Goal: Task Accomplishment & Management: Manage account settings

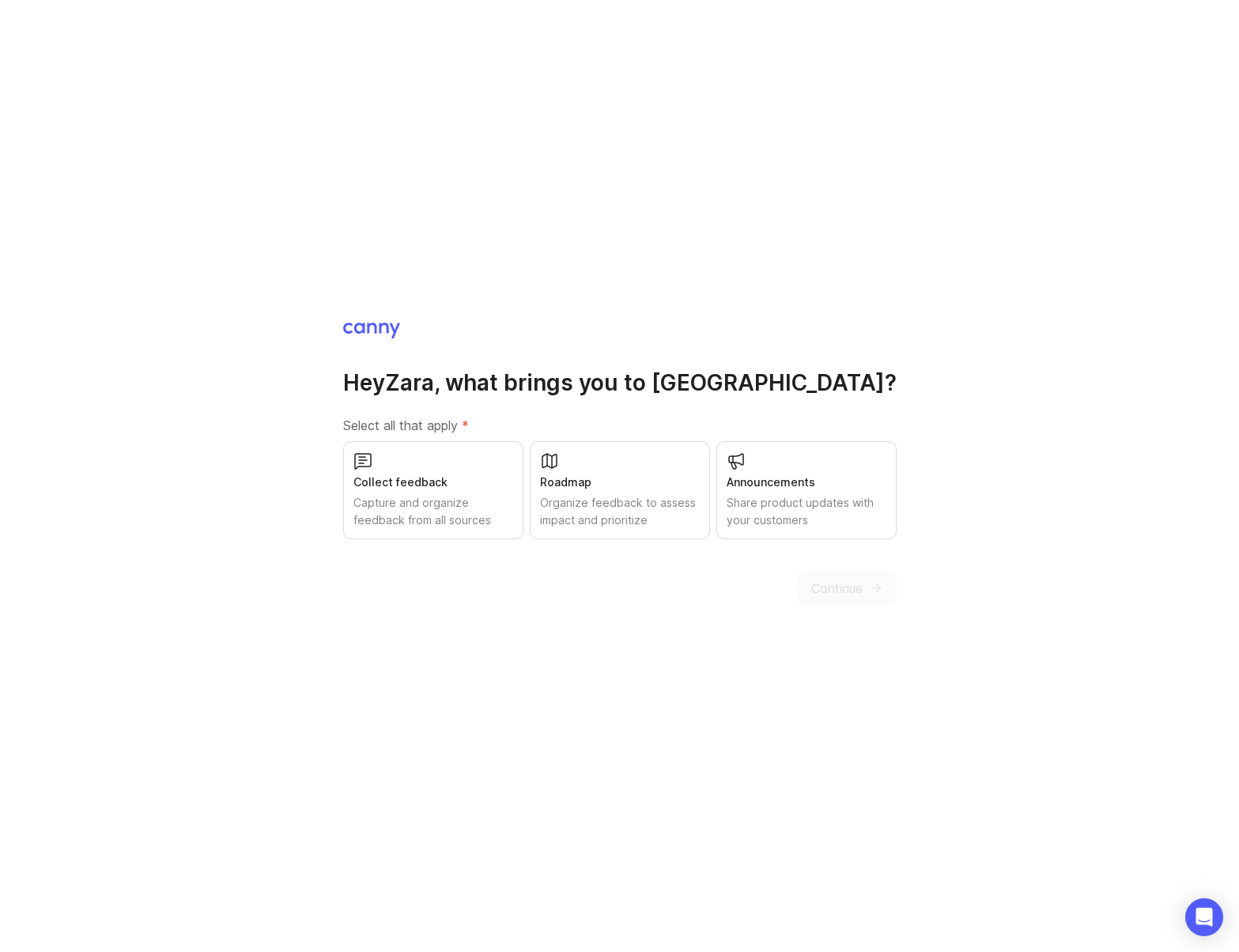
click at [624, 516] on div "Organize feedback to assess impact and prioritize" at bounding box center [619, 512] width 160 height 35
click at [444, 500] on div "Capture and organize feedback from all sources" at bounding box center [433, 512] width 160 height 35
click at [849, 593] on span "Continue" at bounding box center [837, 588] width 51 height 19
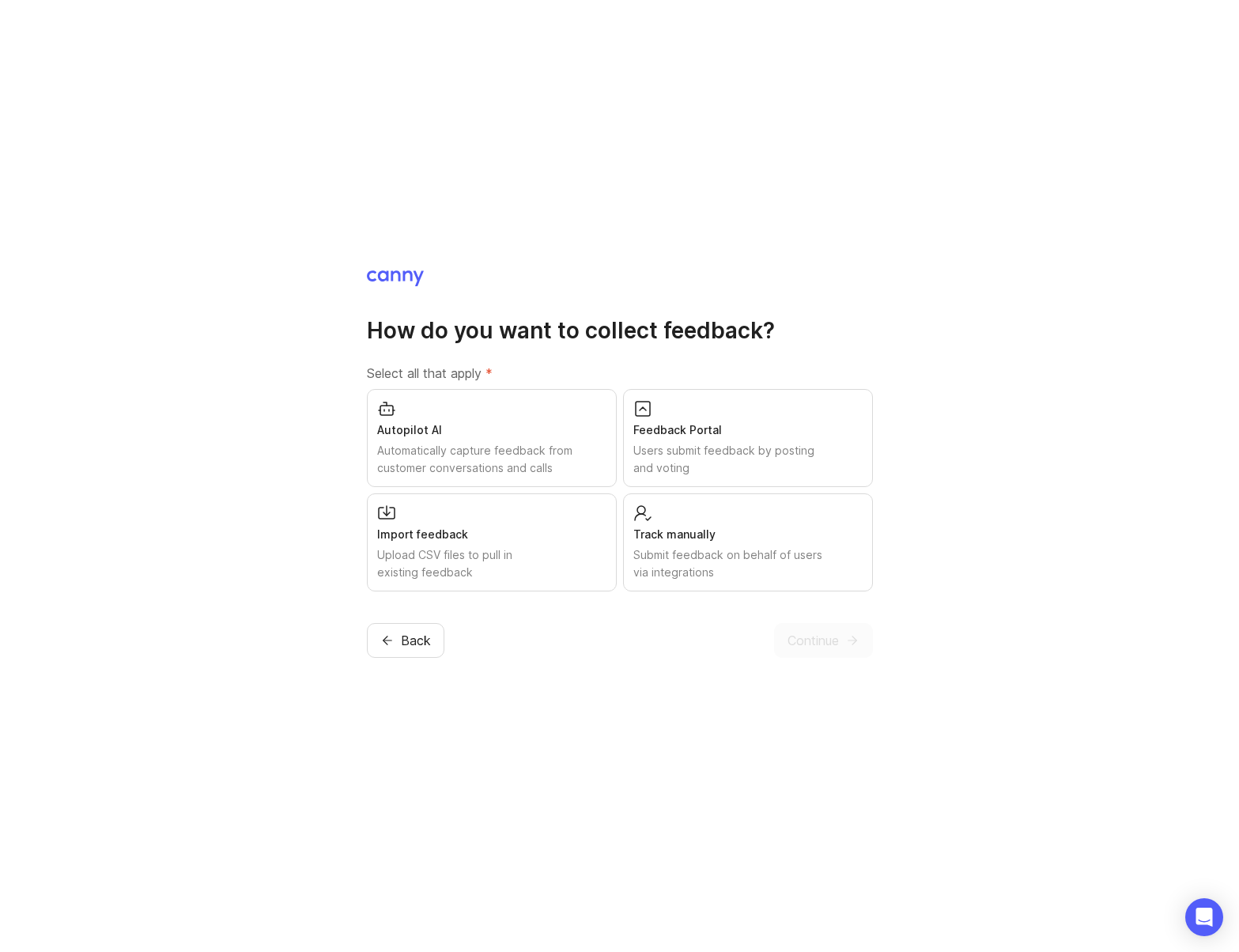
click at [393, 634] on icon "button" at bounding box center [387, 640] width 15 height 15
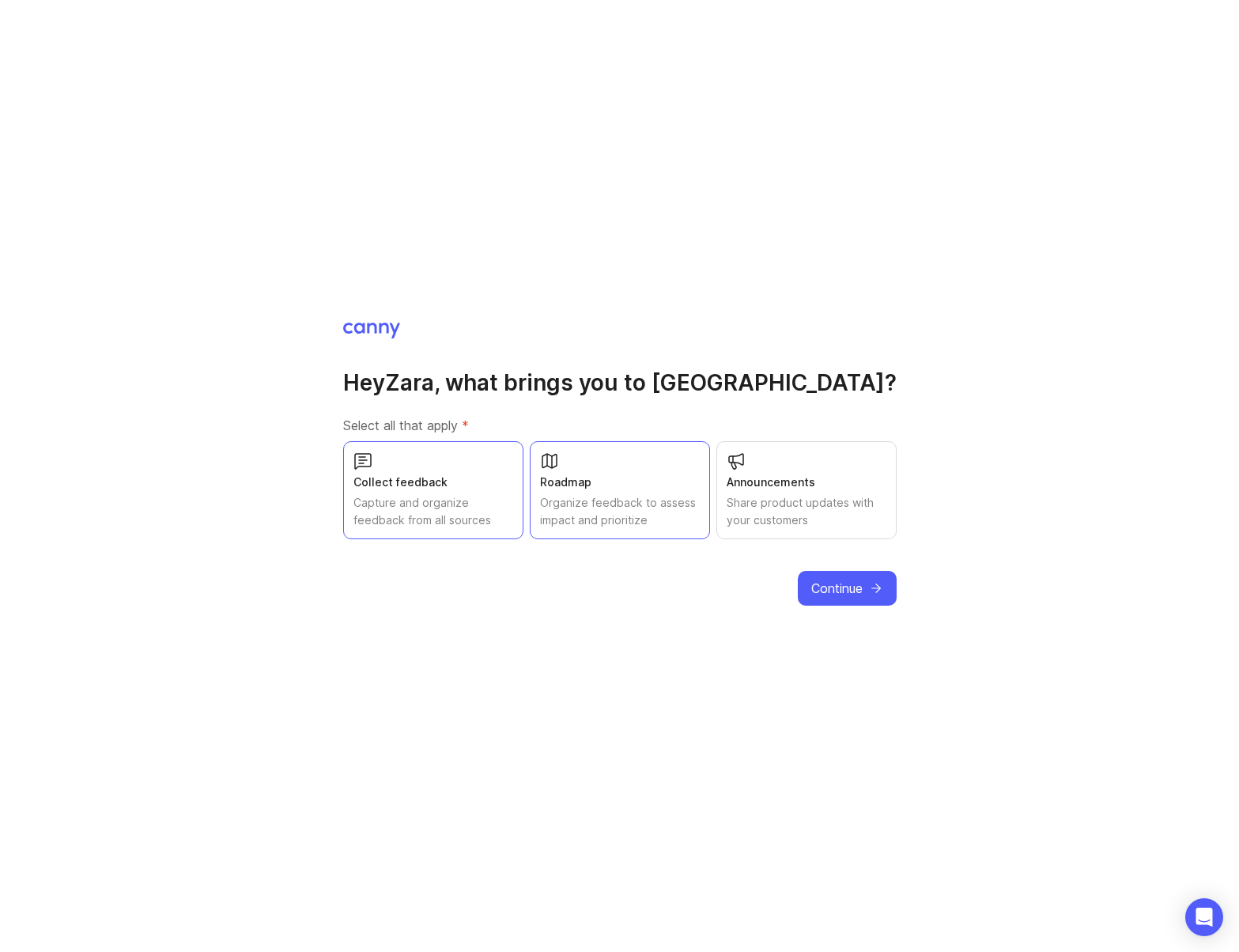
click at [780, 494] on div "Share product updates with your customers" at bounding box center [806, 512] width 160 height 35
click at [842, 595] on span "Continue" at bounding box center [837, 588] width 51 height 19
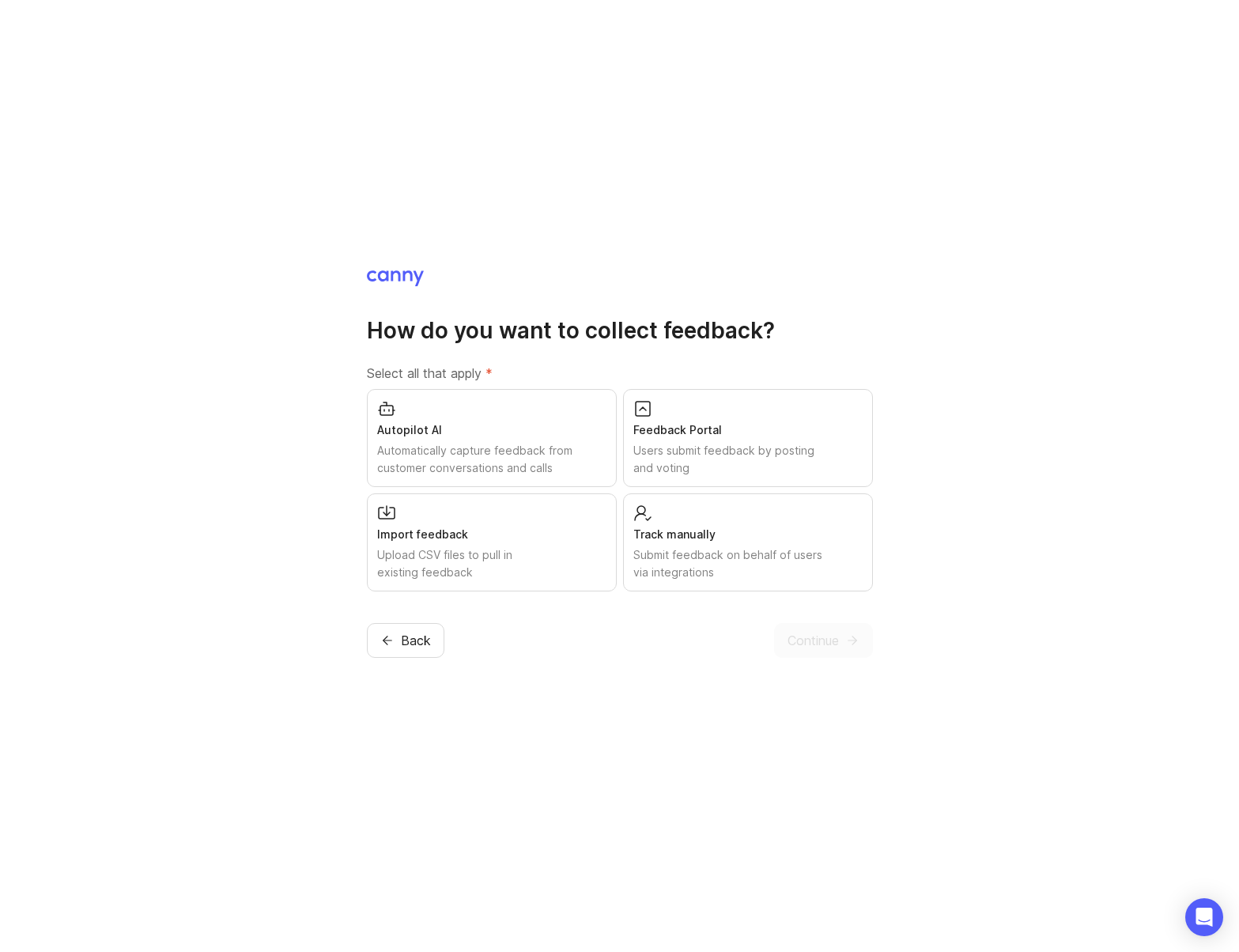
click at [740, 538] on div "Track manually" at bounding box center [747, 534] width 229 height 17
click at [554, 466] on div "Automatically capture feedback from customer conversations and calls" at bounding box center [491, 460] width 229 height 35
click at [819, 448] on div "Users submit feedback by posting and voting" at bounding box center [747, 460] width 229 height 35
click at [501, 546] on div "Upload CSV files to pull in existing feedback" at bounding box center [491, 564] width 229 height 35
click at [831, 641] on span "Continue" at bounding box center [813, 640] width 51 height 19
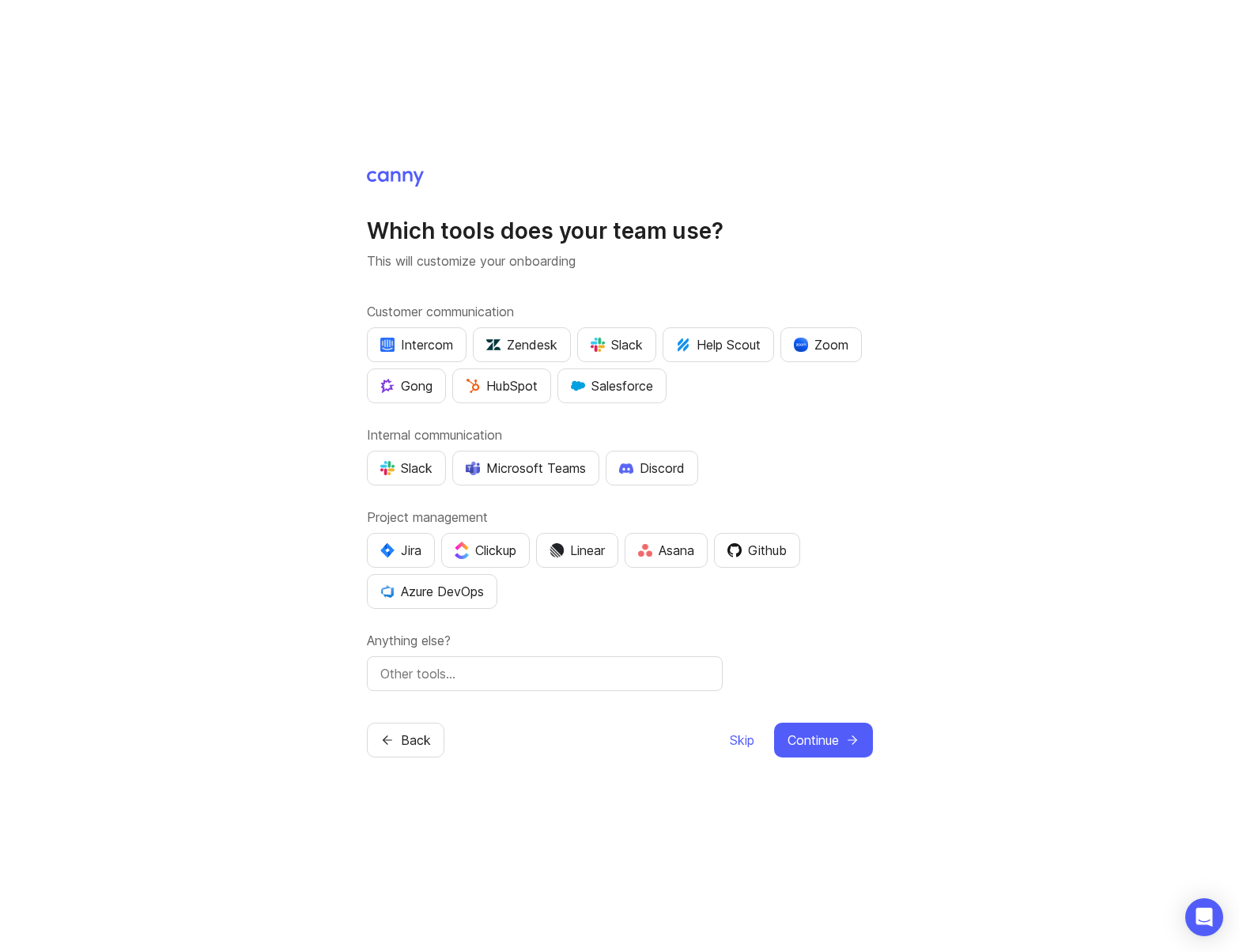
click at [439, 676] on input "text" at bounding box center [544, 673] width 329 height 19
click at [391, 471] on img "button" at bounding box center [387, 468] width 15 height 15
click at [831, 348] on div "Zoom" at bounding box center [821, 345] width 55 height 19
click at [616, 344] on div "Slack" at bounding box center [616, 345] width 52 height 19
click at [774, 550] on div "Github" at bounding box center [757, 550] width 59 height 19
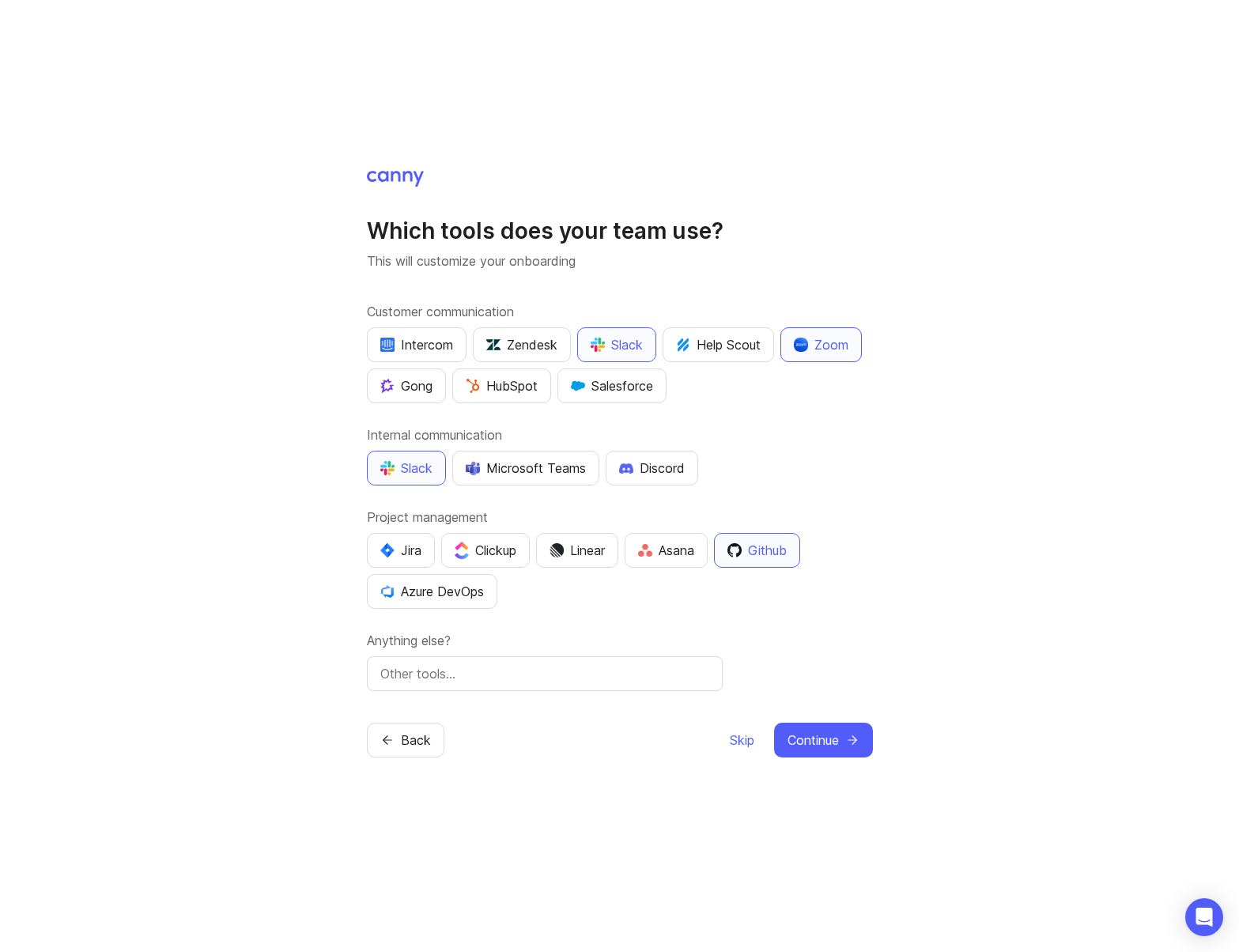
click at [341, 555] on div "Which tools does your team use? This will customize your onboarding Customer co…" at bounding box center [619, 476] width 1239 height 952
click at [396, 549] on div "Jira" at bounding box center [400, 550] width 41 height 19
click at [831, 731] on span "Continue" at bounding box center [813, 740] width 51 height 19
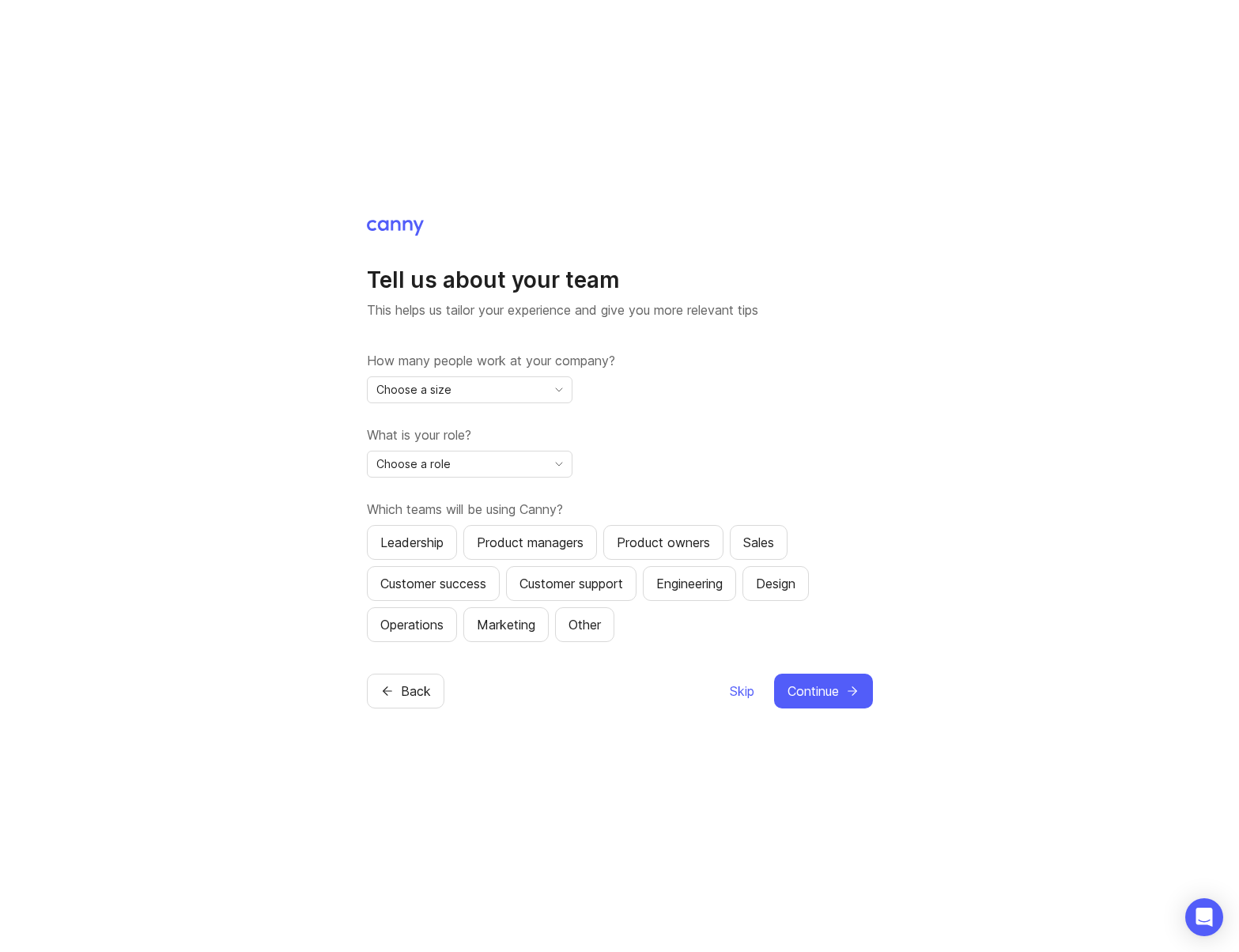
click at [498, 388] on div "Choose a size" at bounding box center [457, 390] width 179 height 26
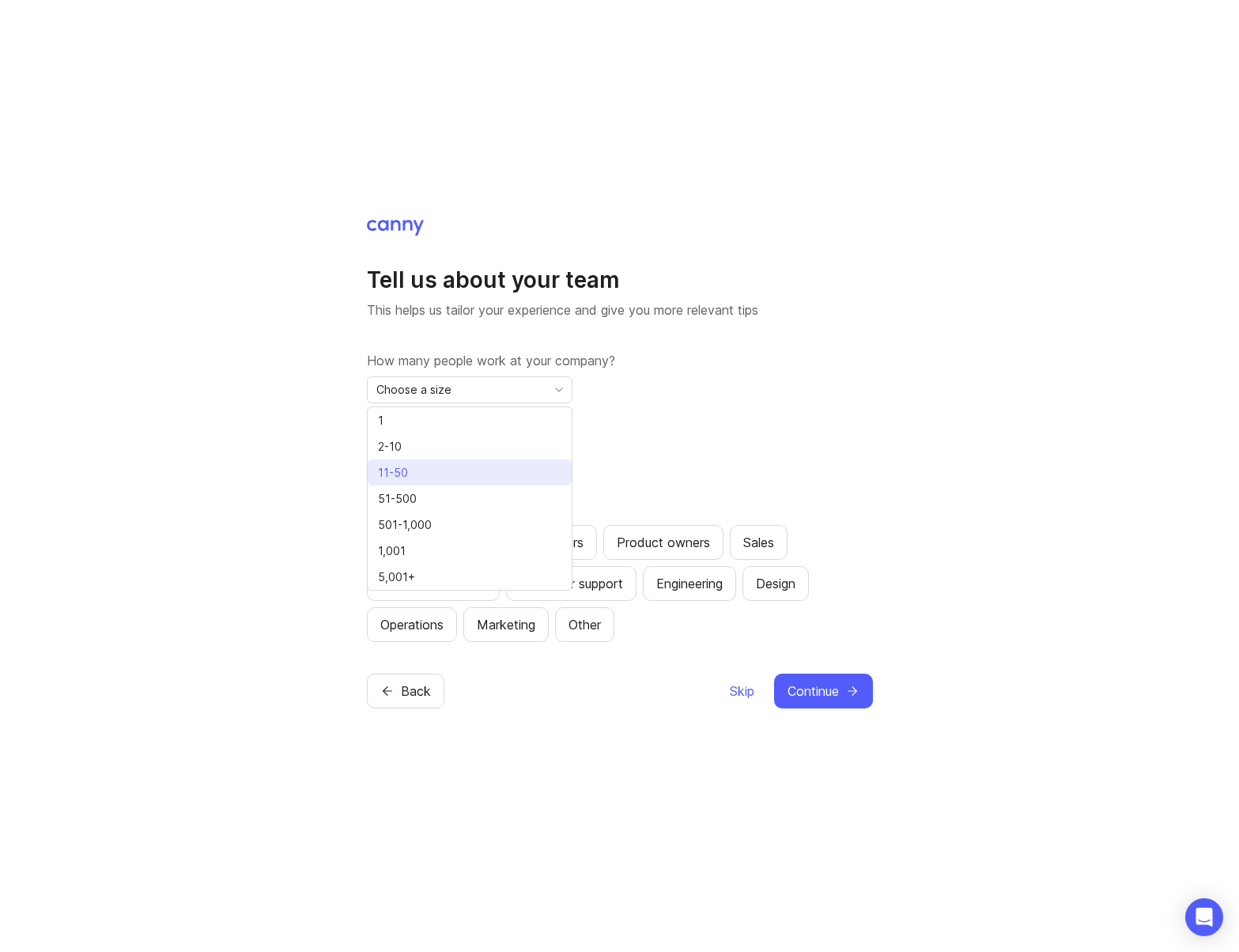
click at [472, 475] on li "11-50" at bounding box center [470, 472] width 204 height 26
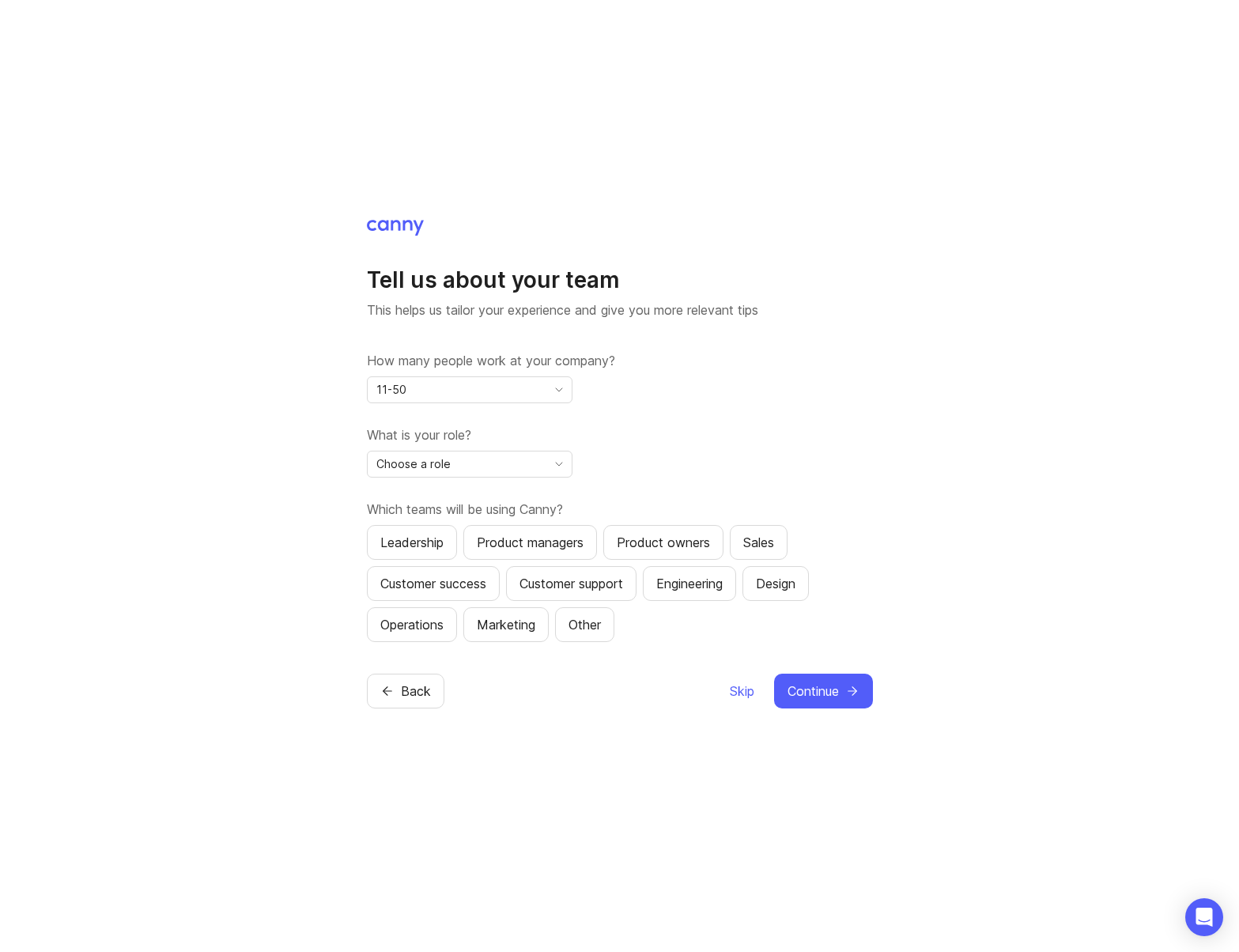
click at [494, 470] on div "Choose a role" at bounding box center [457, 464] width 179 height 26
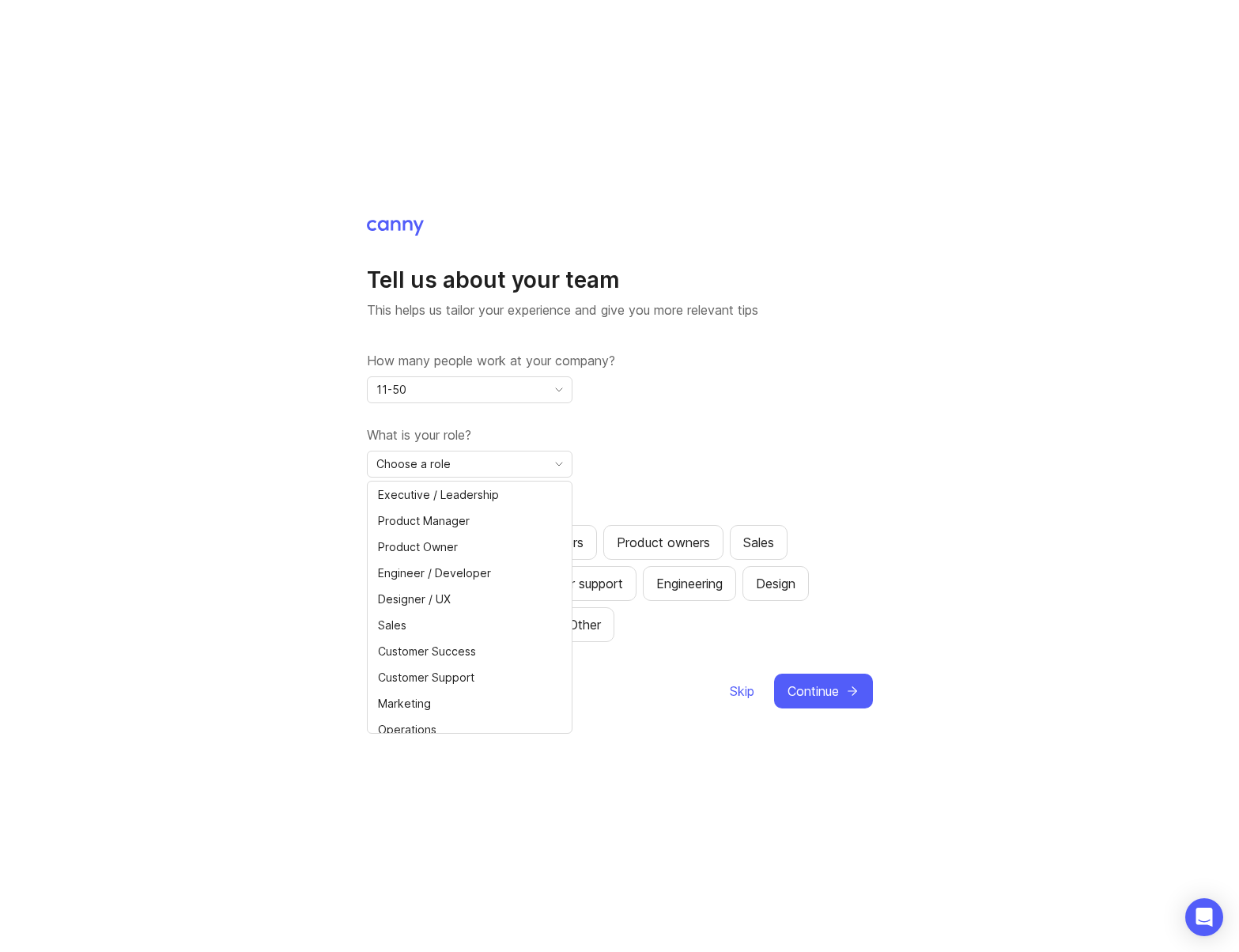
click at [473, 390] on div "11-50" at bounding box center [457, 390] width 179 height 26
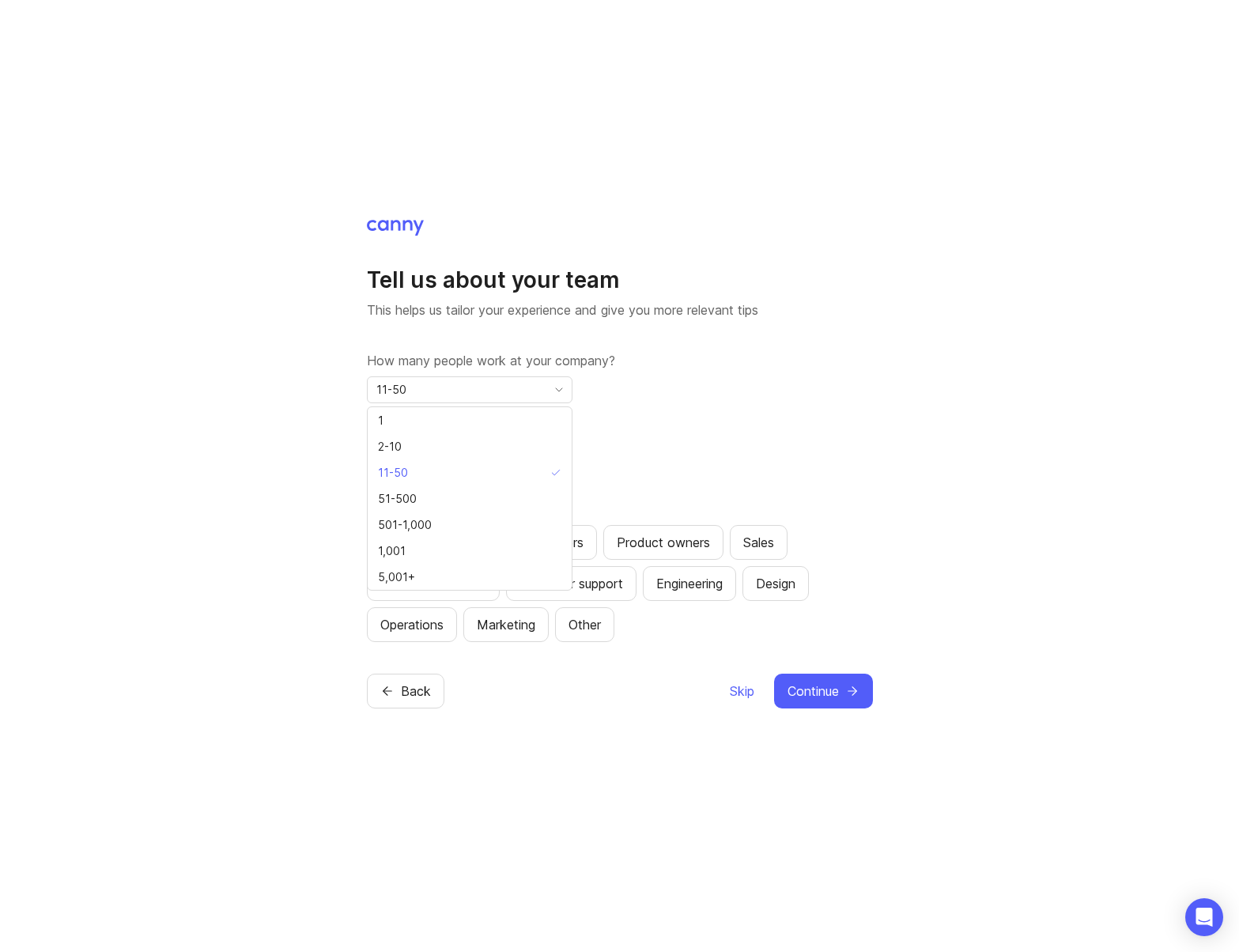
click at [473, 390] on div "11-50" at bounding box center [457, 390] width 179 height 26
click at [506, 481] on div "How many people work at your company? 11-50 What is your role? Choose a role Wh…" at bounding box center [619, 496] width 506 height 291
click at [497, 463] on div "Choose a role" at bounding box center [457, 464] width 179 height 26
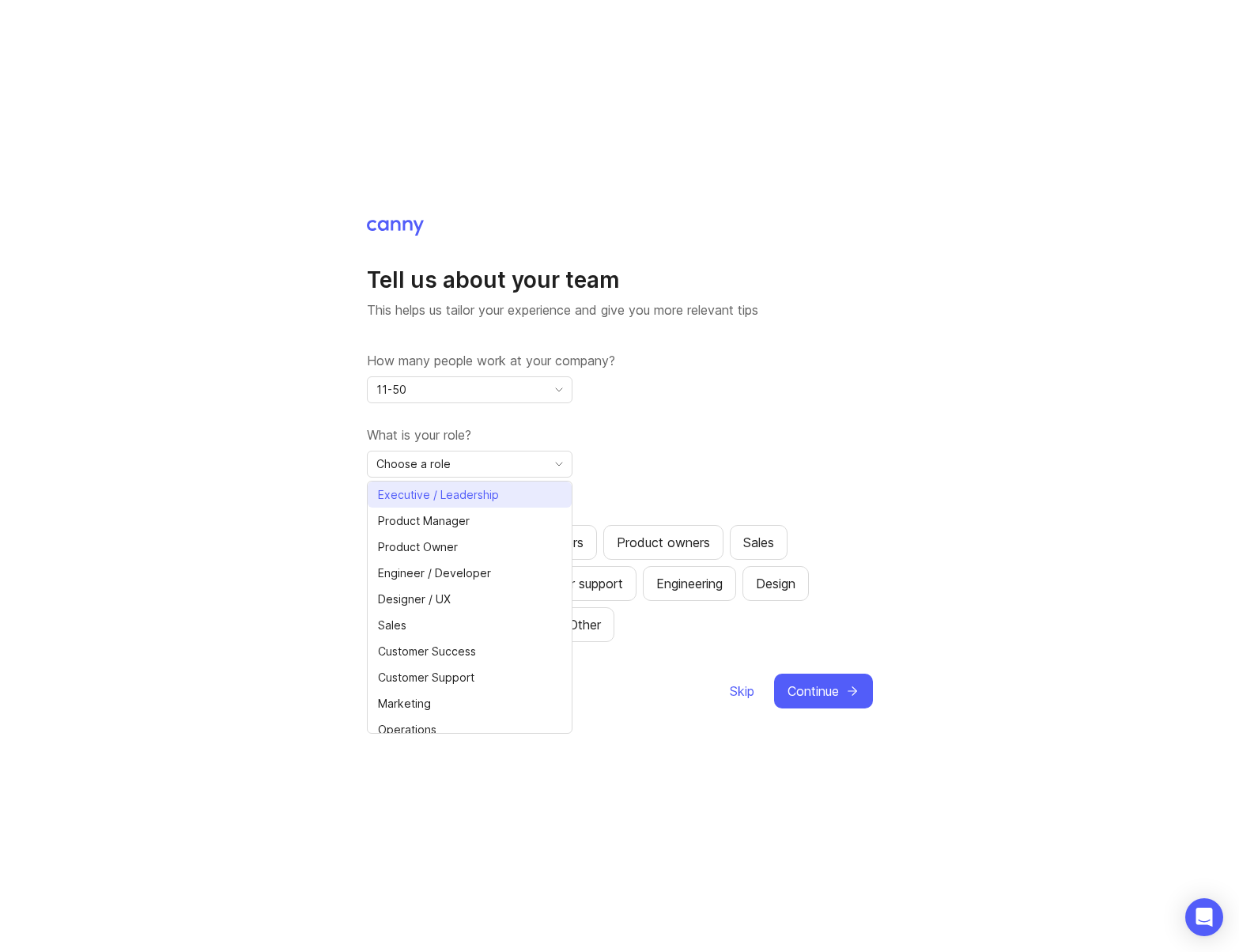
click at [498, 500] on span "Executive / Leadership" at bounding box center [441, 494] width 128 height 17
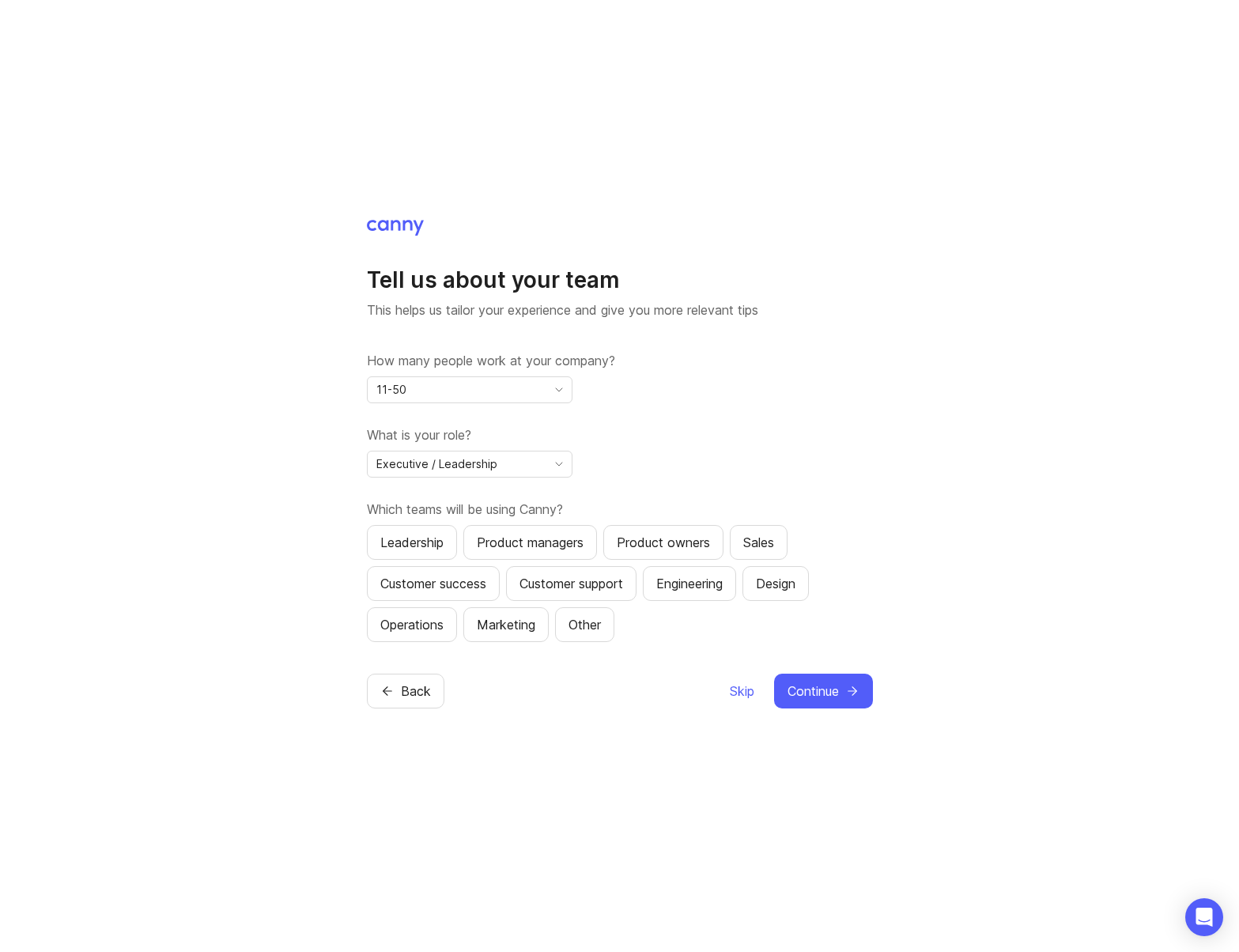
click at [408, 546] on div "Leadership" at bounding box center [411, 542] width 63 height 19
click at [523, 544] on div "Product managers" at bounding box center [530, 542] width 107 height 19
click at [764, 538] on div "Sales" at bounding box center [759, 542] width 31 height 19
click at [808, 689] on span "Continue" at bounding box center [813, 690] width 51 height 19
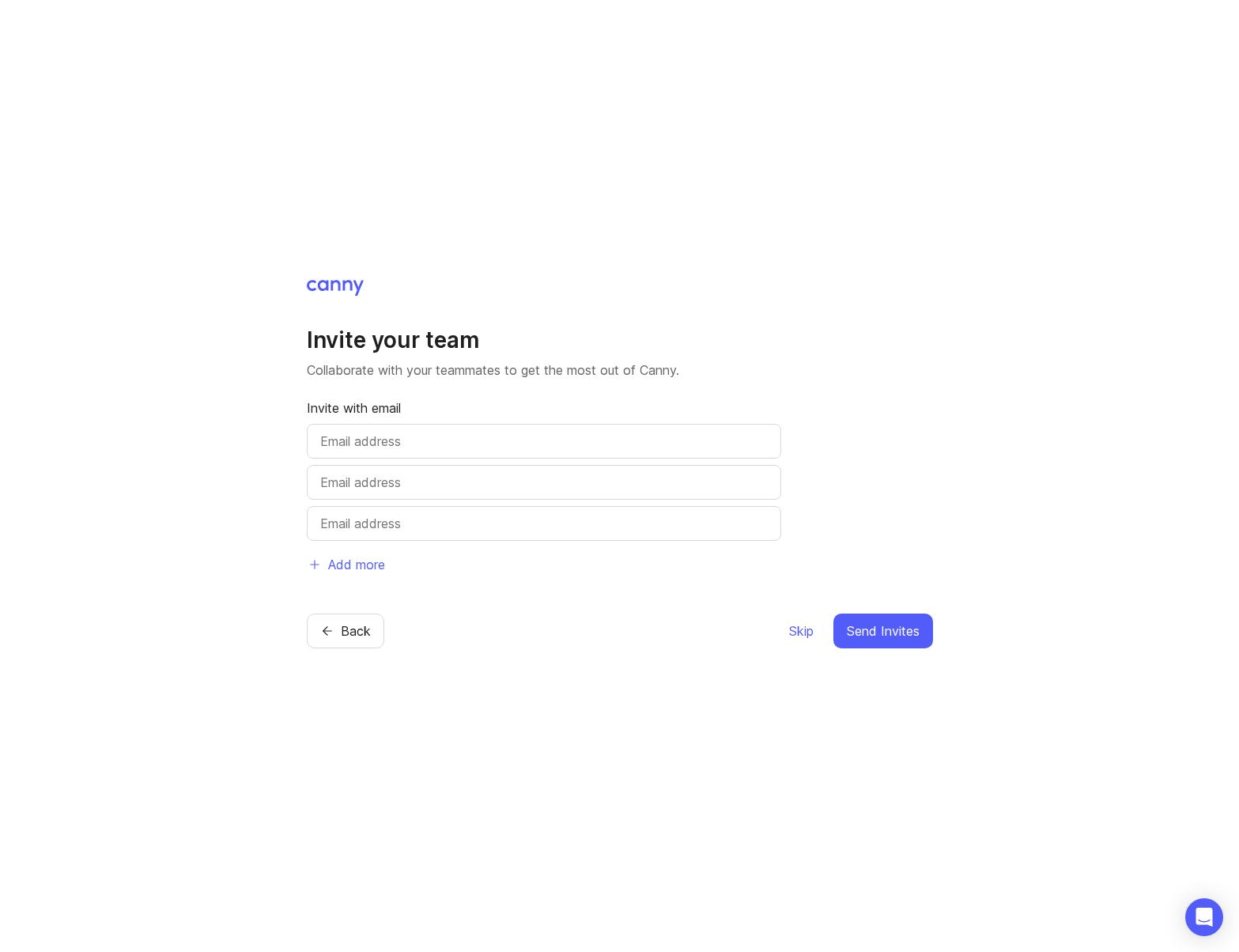
click at [412, 432] on input "text" at bounding box center [543, 440] width 448 height 19
drag, startPoint x: 904, startPoint y: 629, endPoint x: 776, endPoint y: 647, distance: 129.3
click at [708, 693] on div "Invite your team Collaborate with your teammates to get the most out of [PERSON…" at bounding box center [619, 476] width 1239 height 952
click at [802, 626] on span "Skip" at bounding box center [800, 630] width 25 height 19
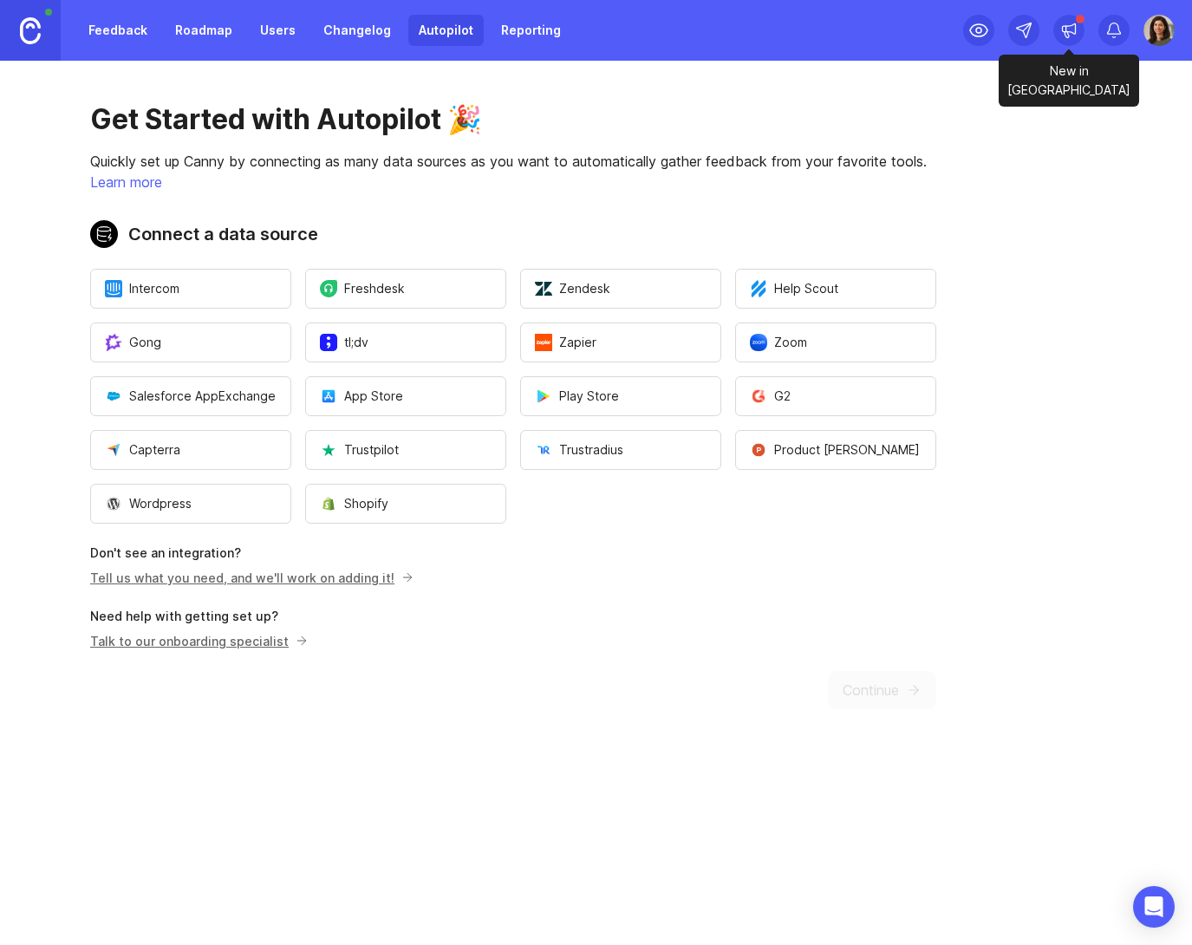
click at [1074, 36] on icon at bounding box center [1068, 30] width 17 height 17
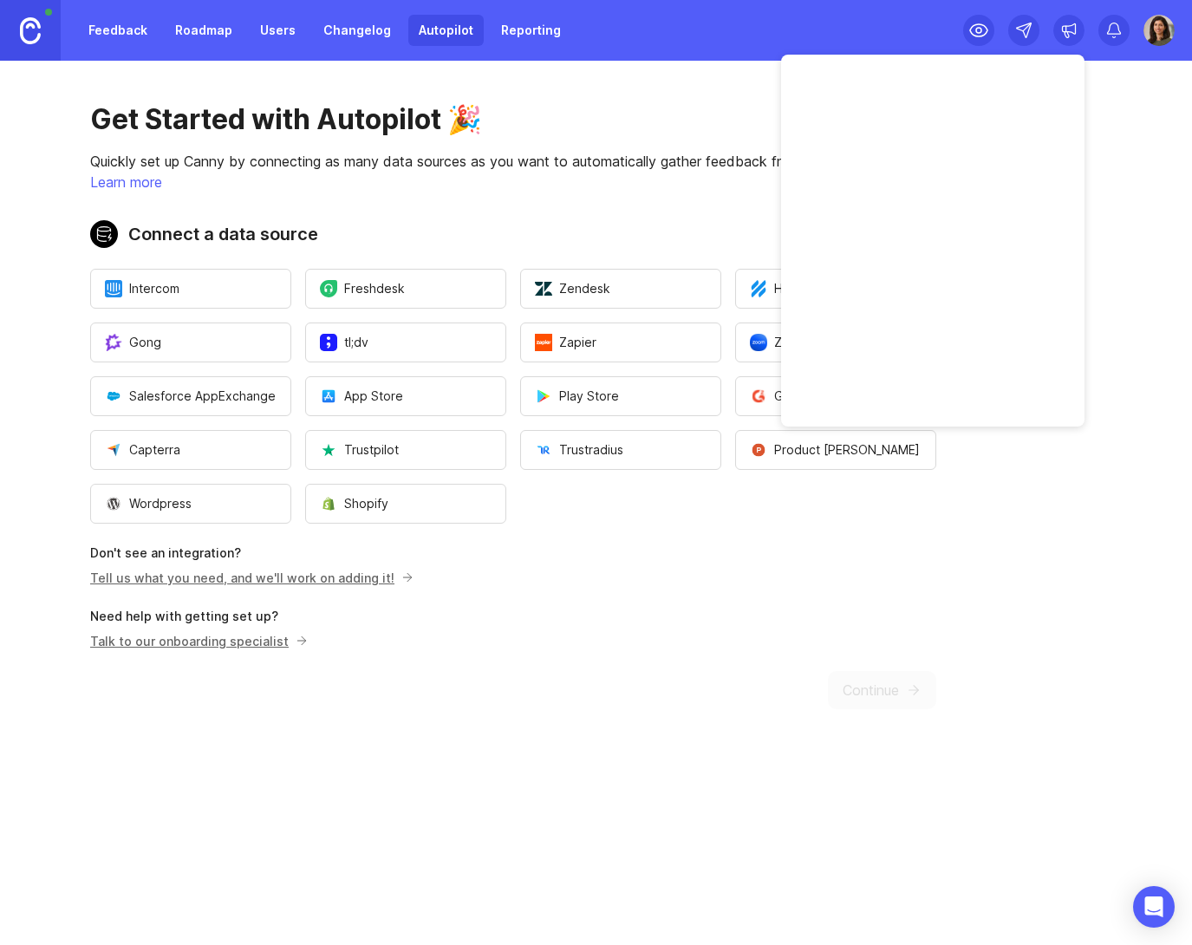
click at [1070, 34] on icon at bounding box center [1068, 30] width 17 height 17
click at [110, 26] on link "Feedback" at bounding box center [118, 30] width 80 height 31
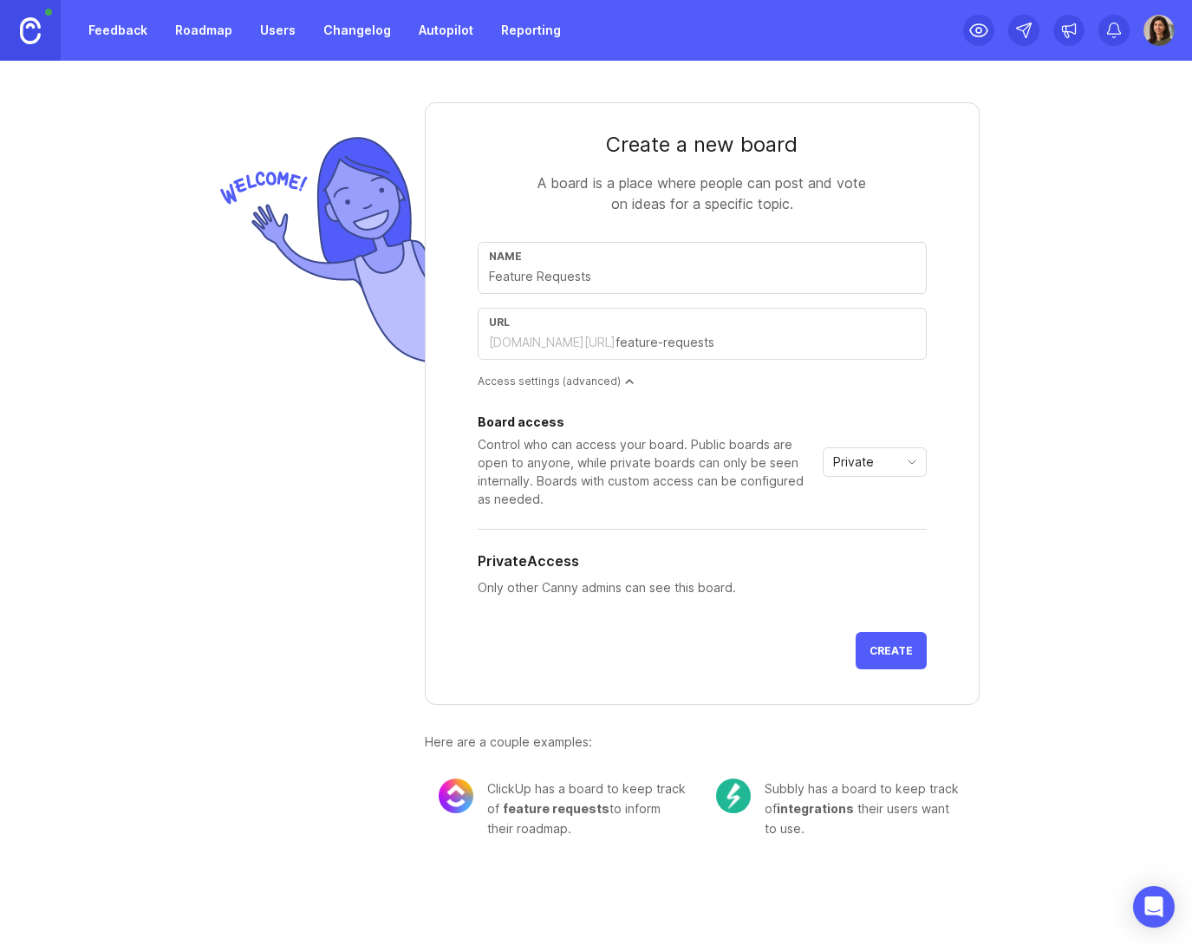
click at [218, 29] on link "Roadmap" at bounding box center [204, 30] width 78 height 31
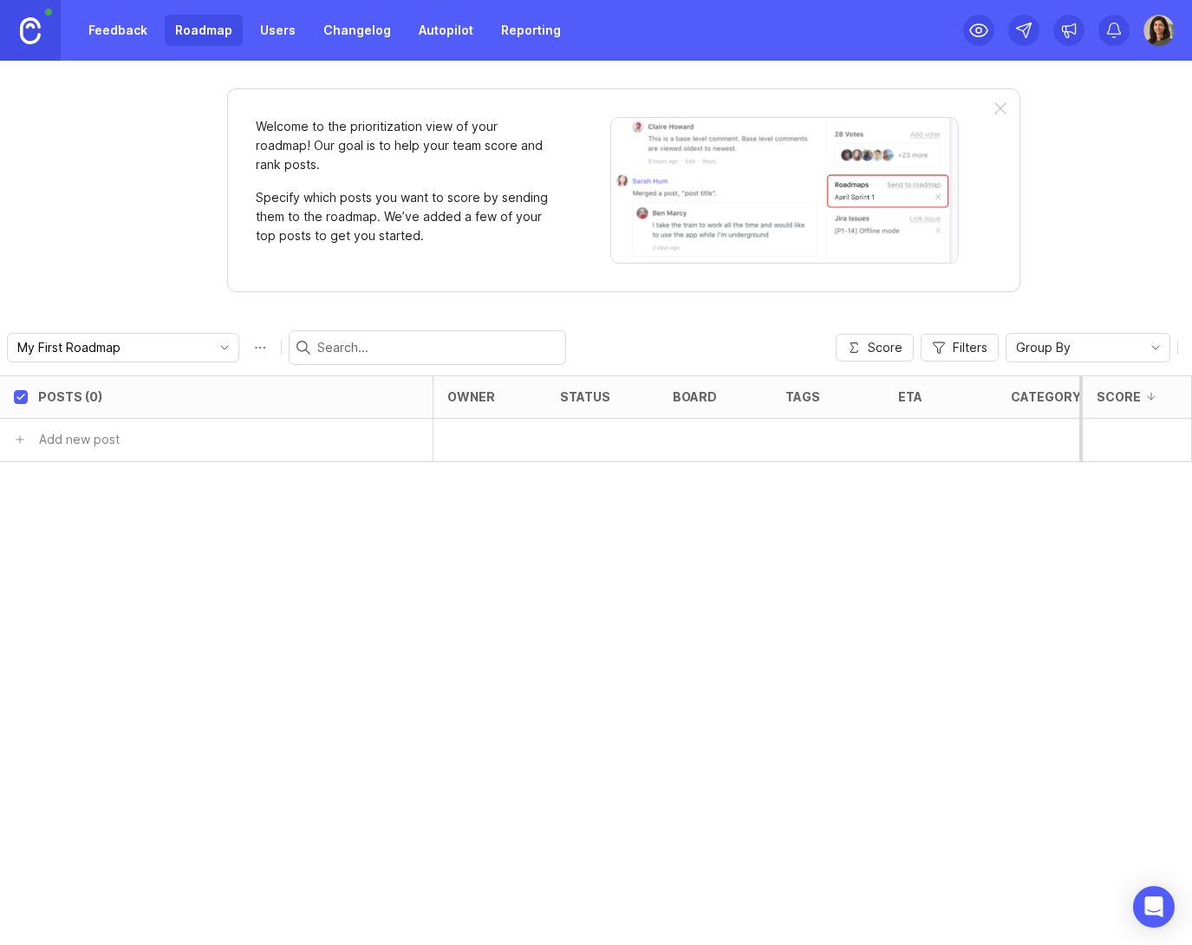
click at [275, 30] on link "Users" at bounding box center [278, 30] width 56 height 31
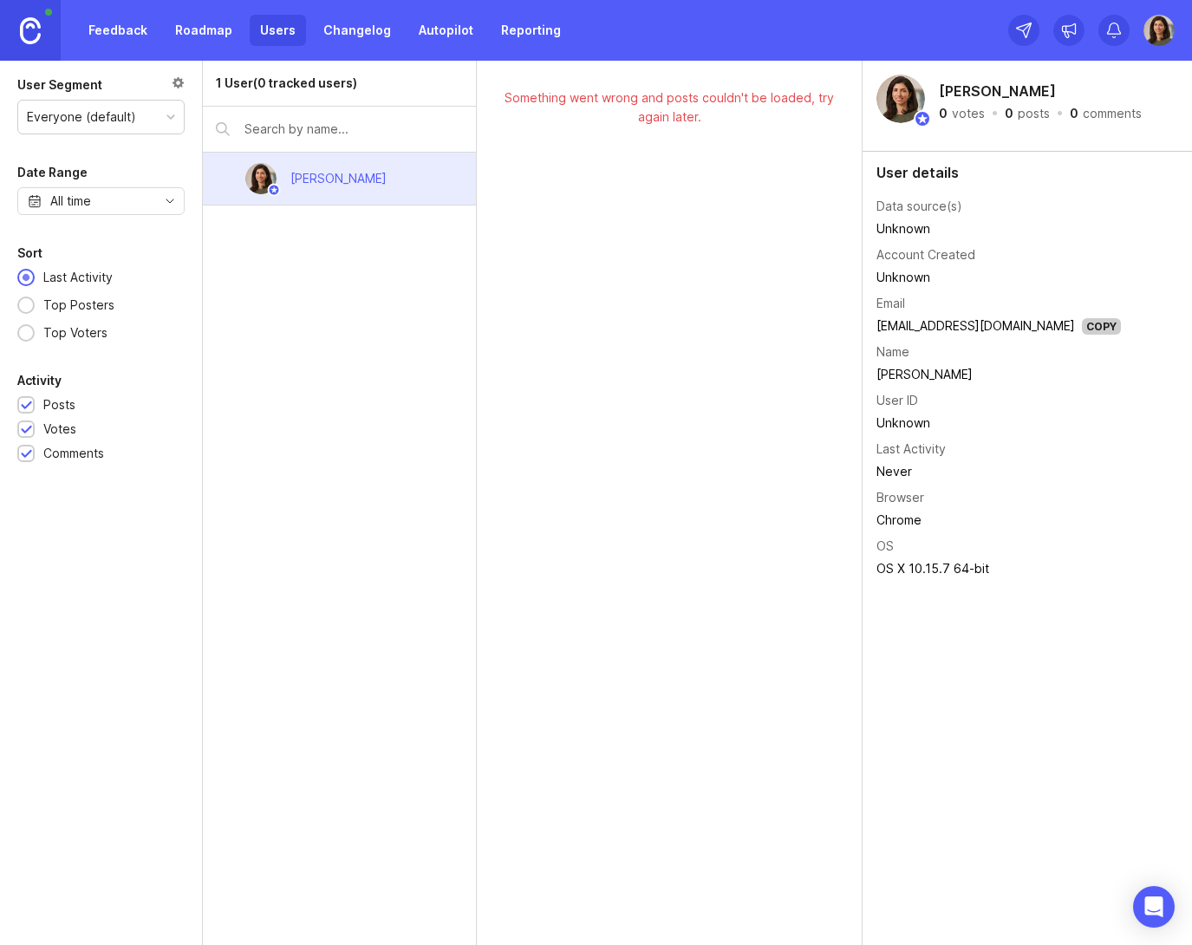
click at [335, 33] on link "Changelog" at bounding box center [357, 30] width 88 height 31
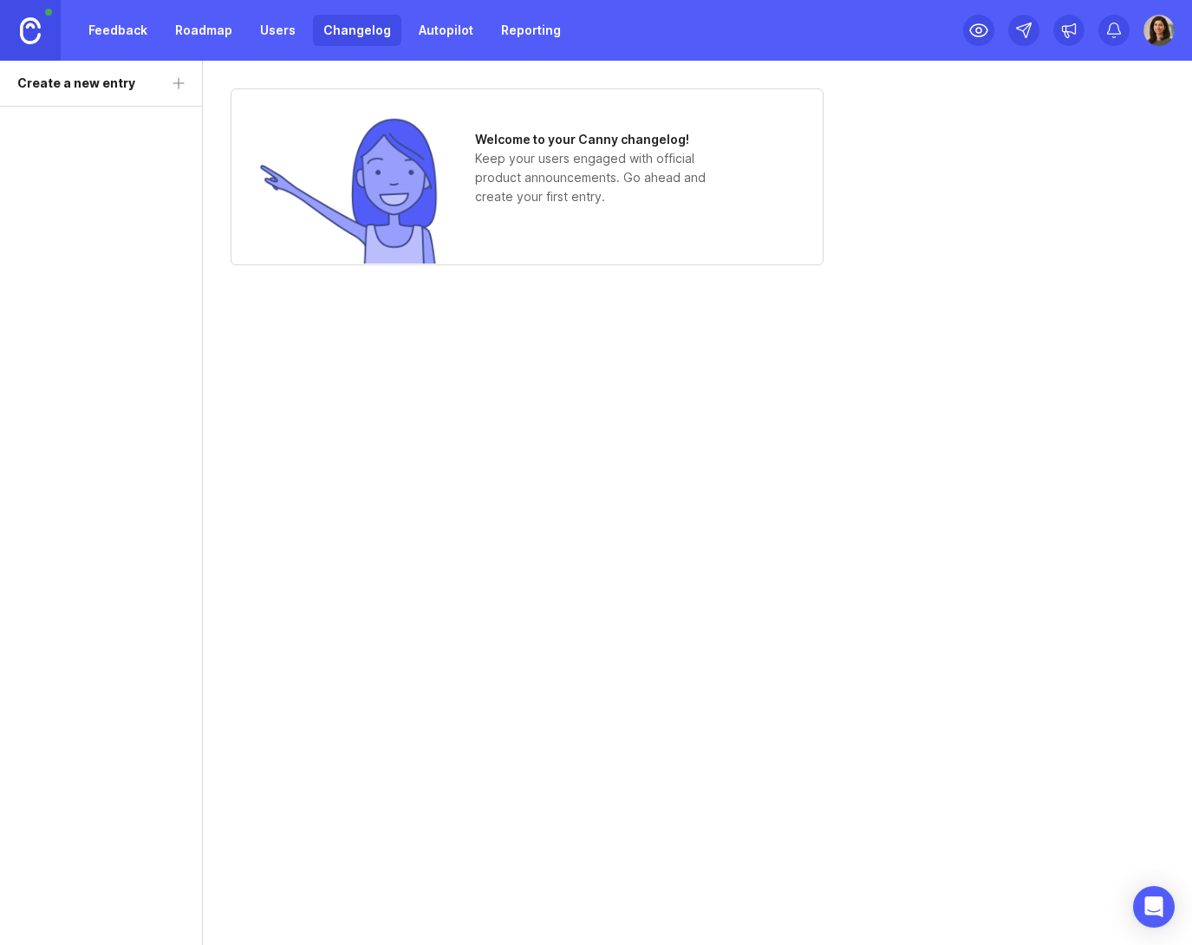
click at [417, 27] on link "Autopilot" at bounding box center [445, 30] width 75 height 31
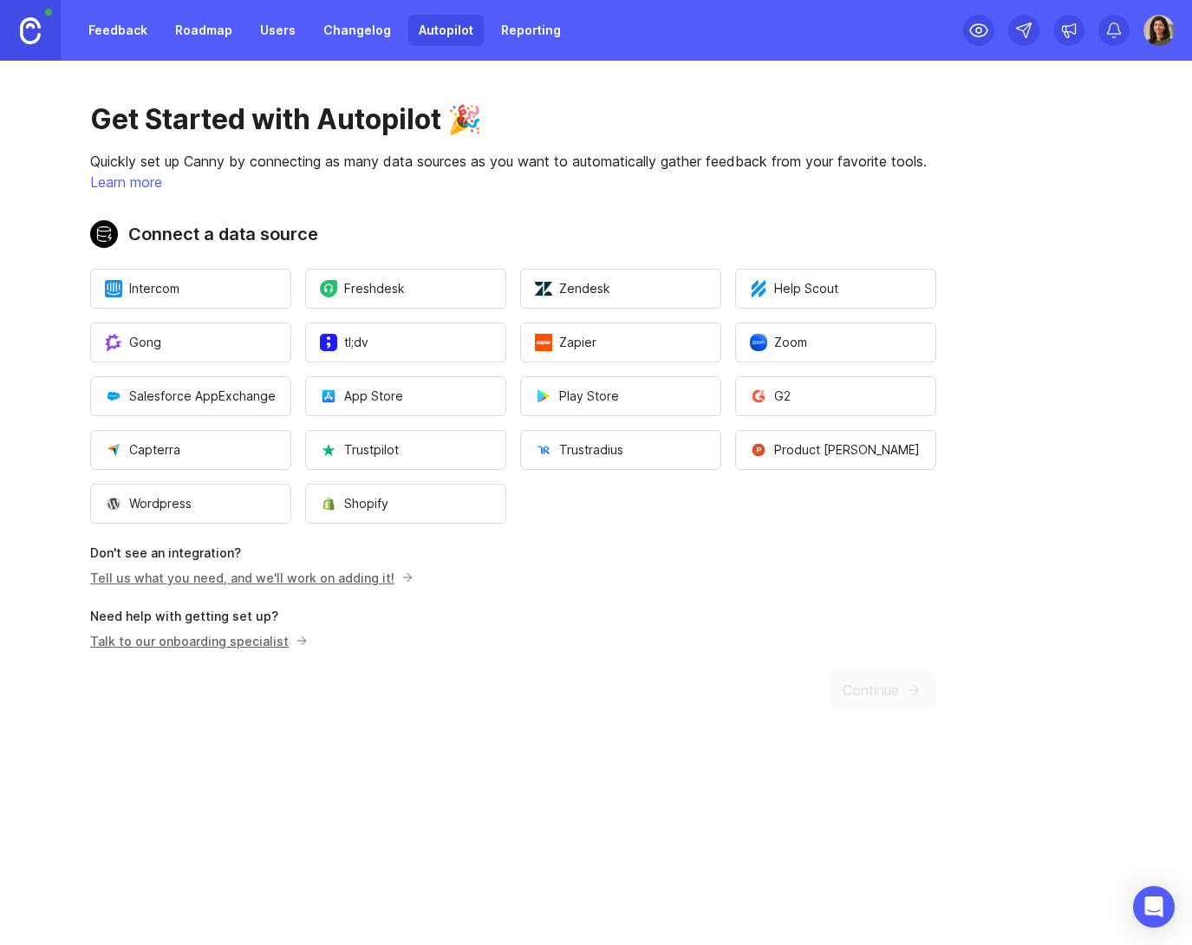
click at [513, 29] on link "Reporting" at bounding box center [531, 30] width 81 height 31
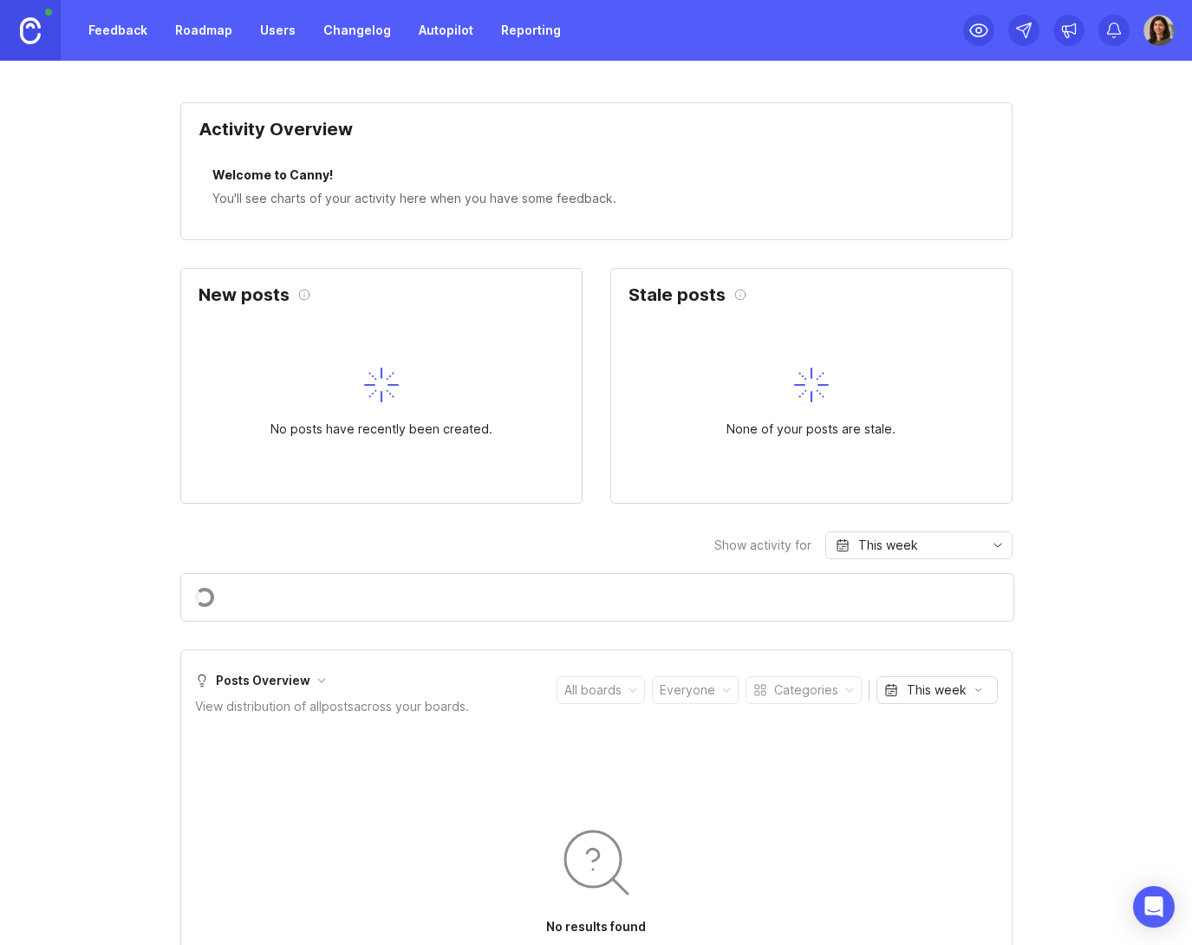
click at [127, 25] on link "Feedback" at bounding box center [118, 30] width 80 height 31
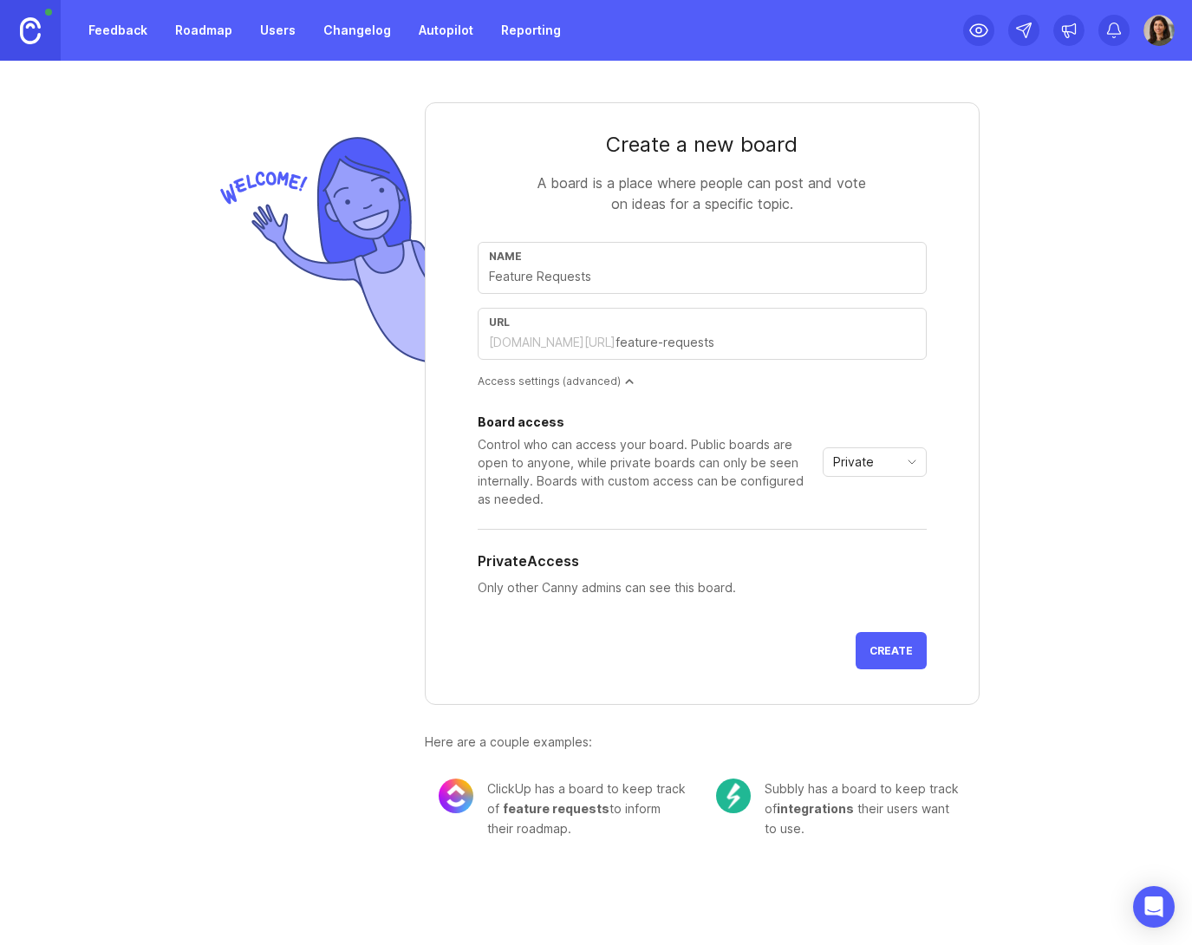
click at [351, 436] on div at bounding box center [319, 484] width 212 height 764
click at [99, 32] on link "Feedback" at bounding box center [118, 30] width 80 height 31
click at [277, 35] on link "Users" at bounding box center [278, 30] width 56 height 31
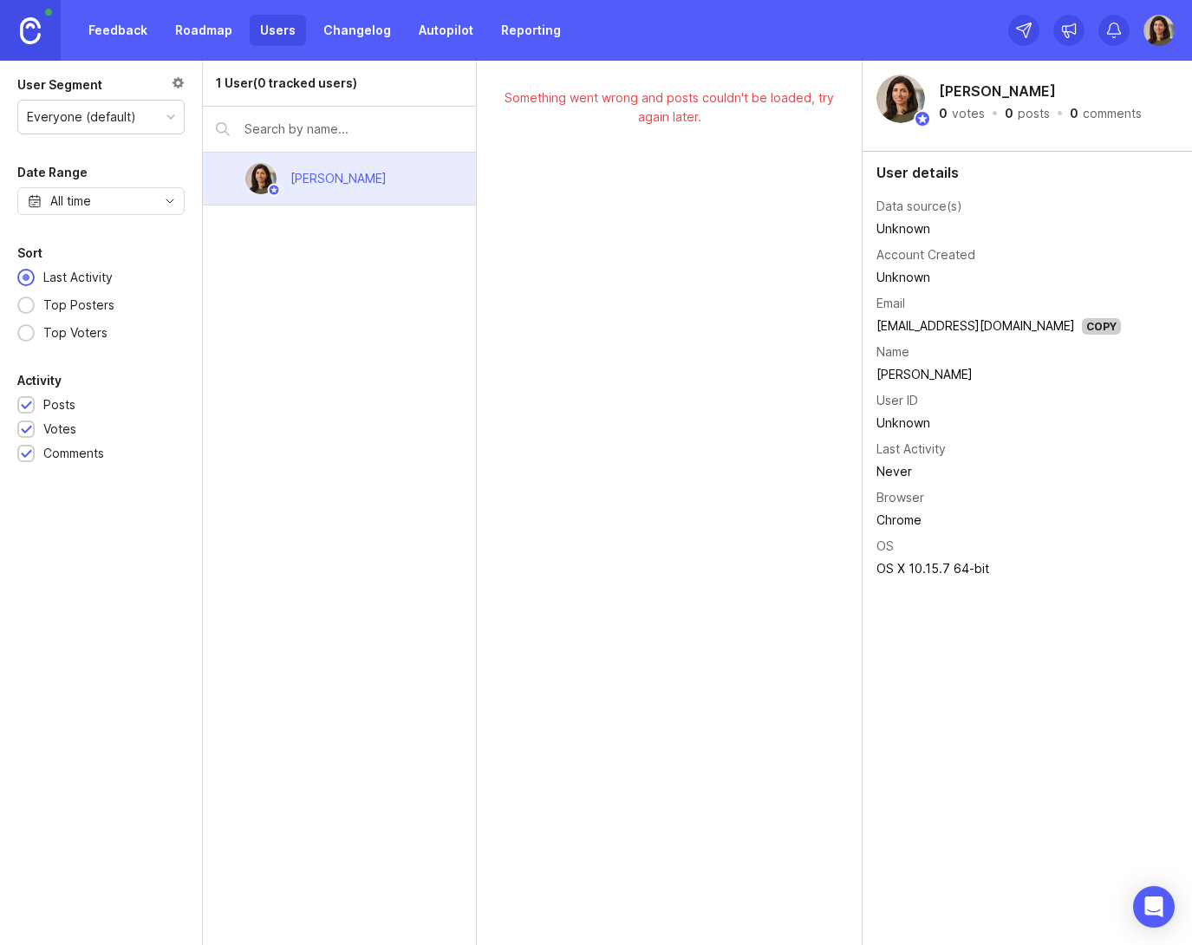
click at [336, 23] on link "Changelog" at bounding box center [357, 30] width 88 height 31
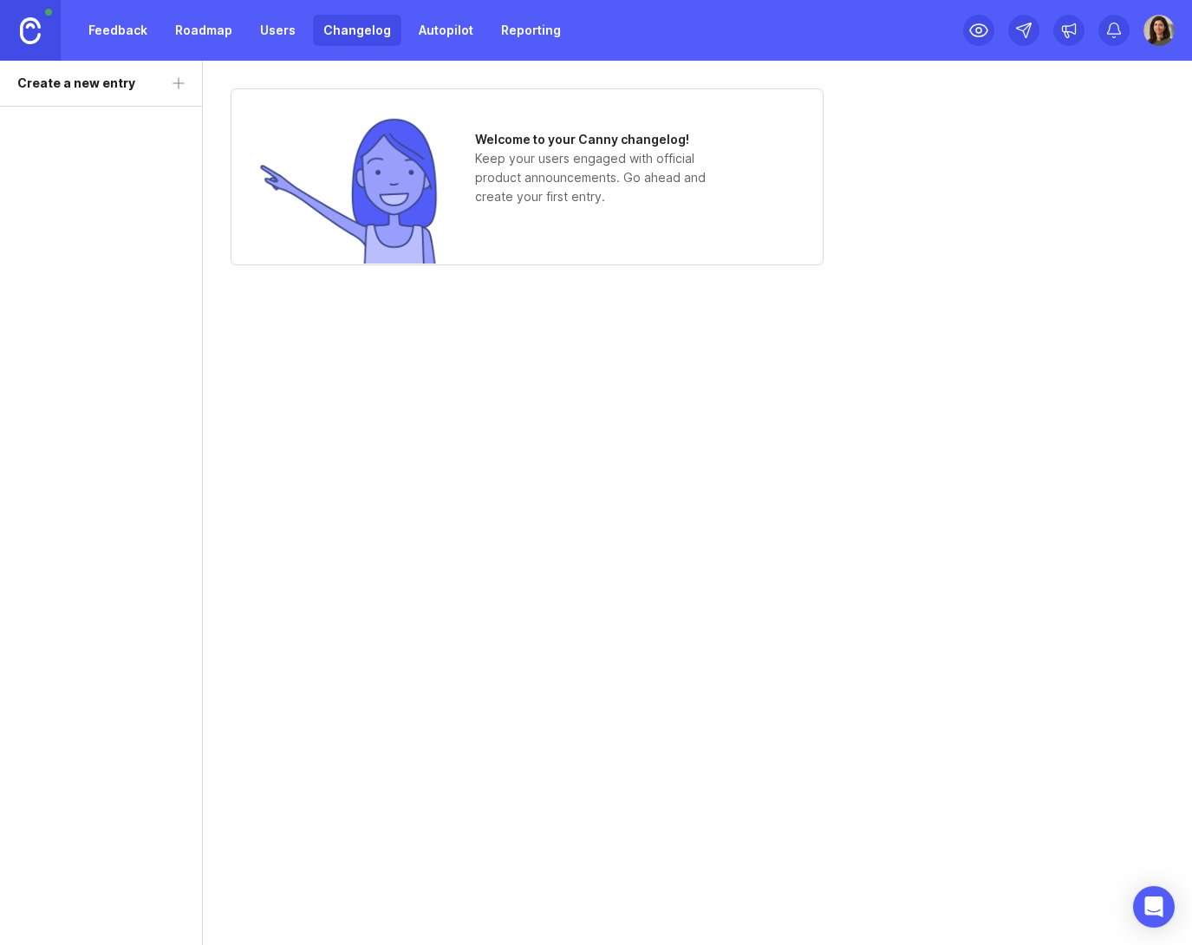
click at [457, 28] on link "Autopilot" at bounding box center [445, 30] width 75 height 31
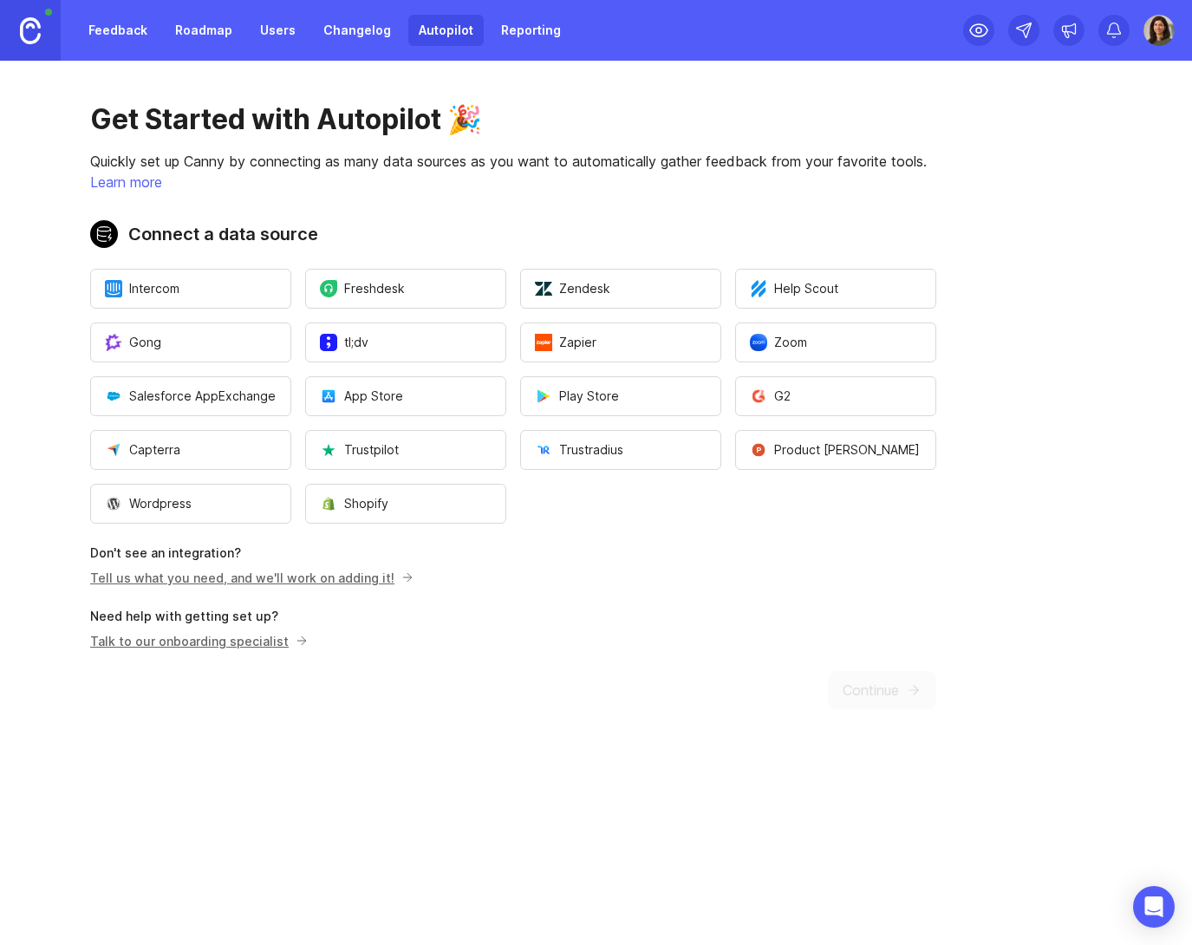
click at [505, 31] on link "Reporting" at bounding box center [531, 30] width 81 height 31
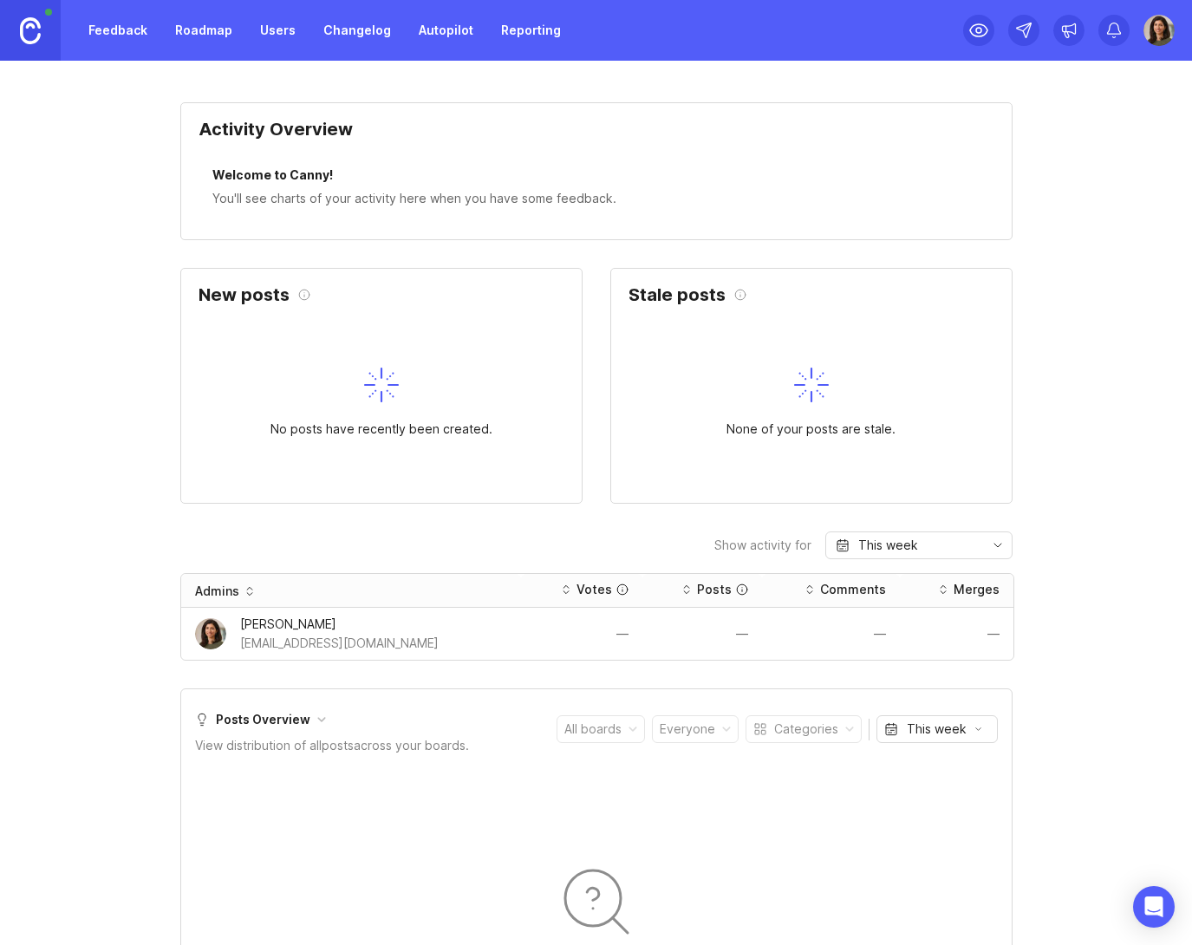
click at [437, 26] on link "Autopilot" at bounding box center [445, 30] width 75 height 31
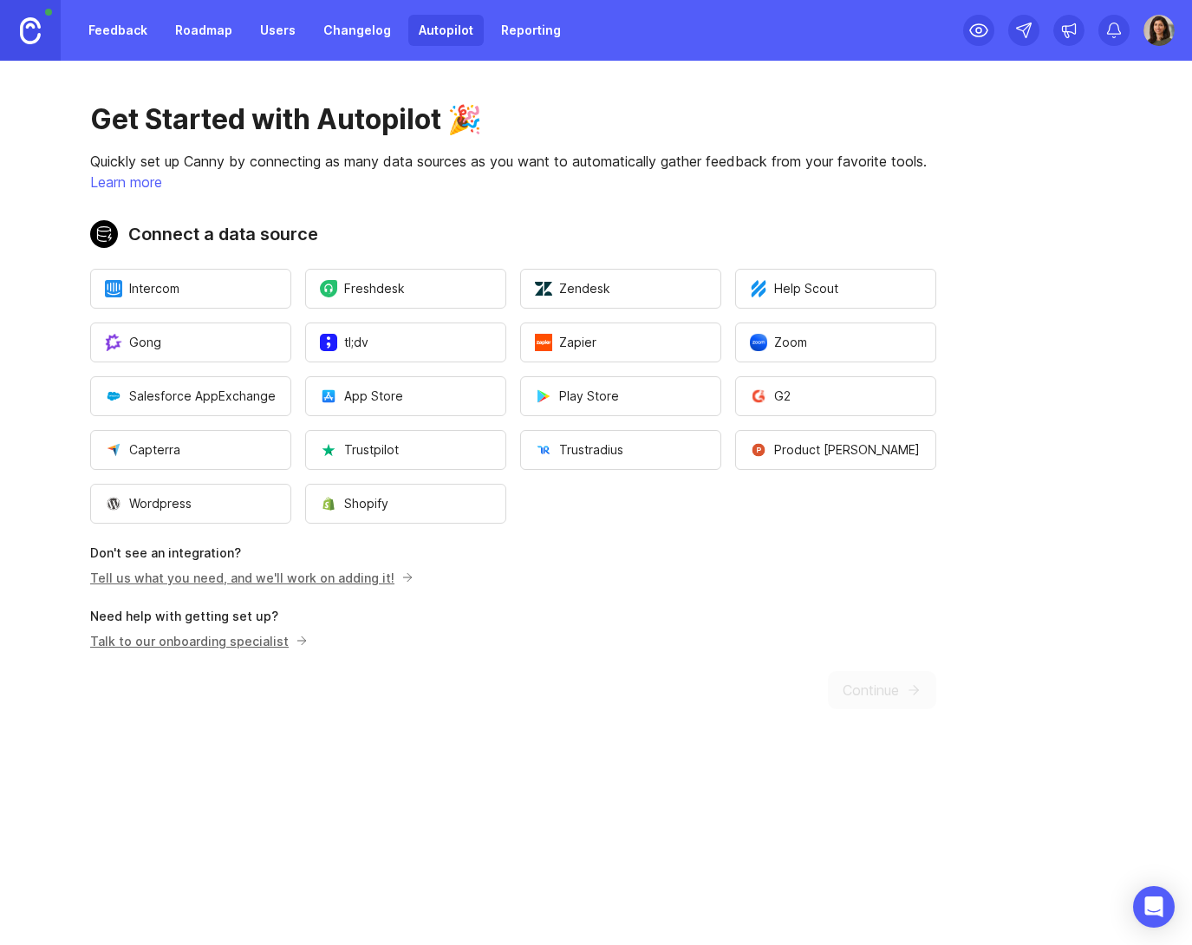
click at [512, 33] on link "Reporting" at bounding box center [531, 30] width 81 height 31
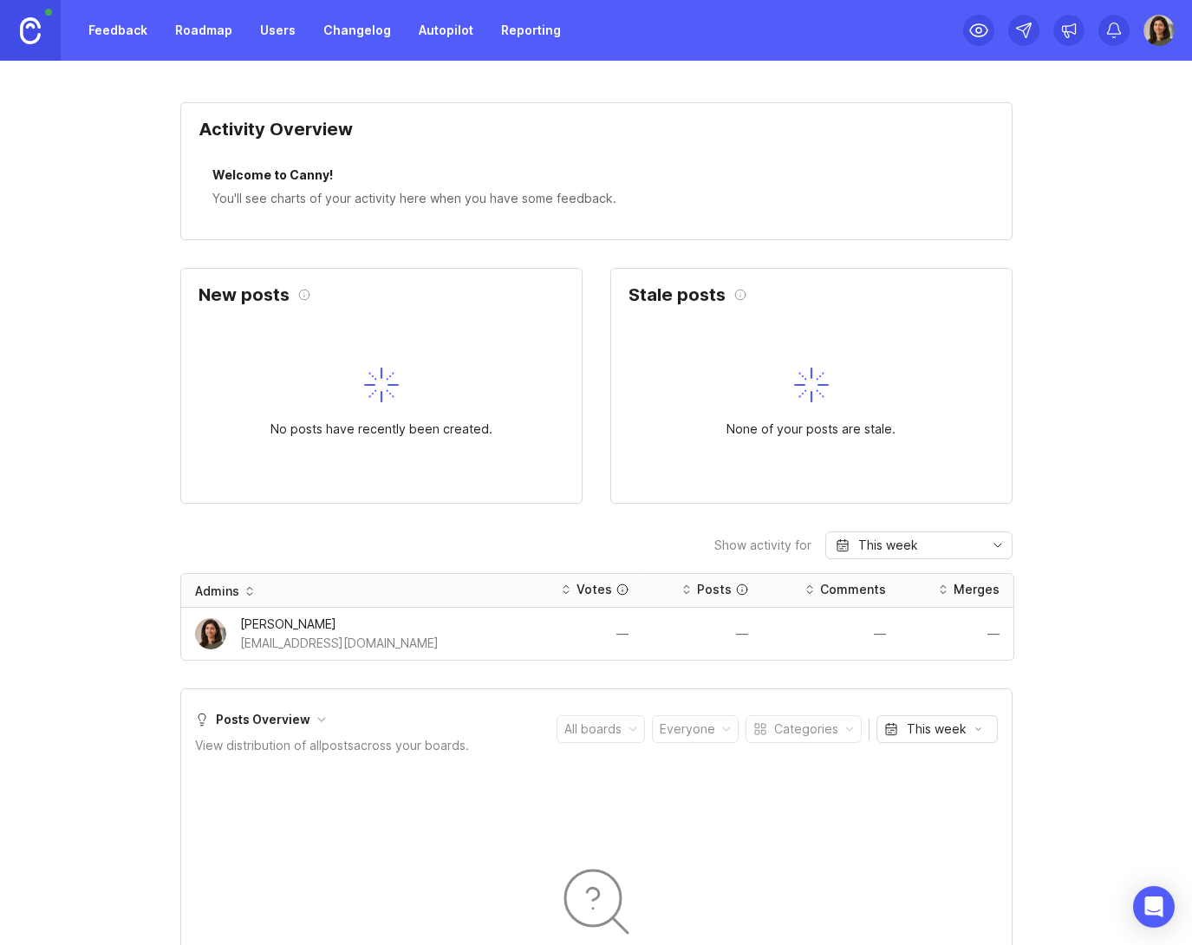
click at [28, 16] on link at bounding box center [30, 30] width 61 height 61
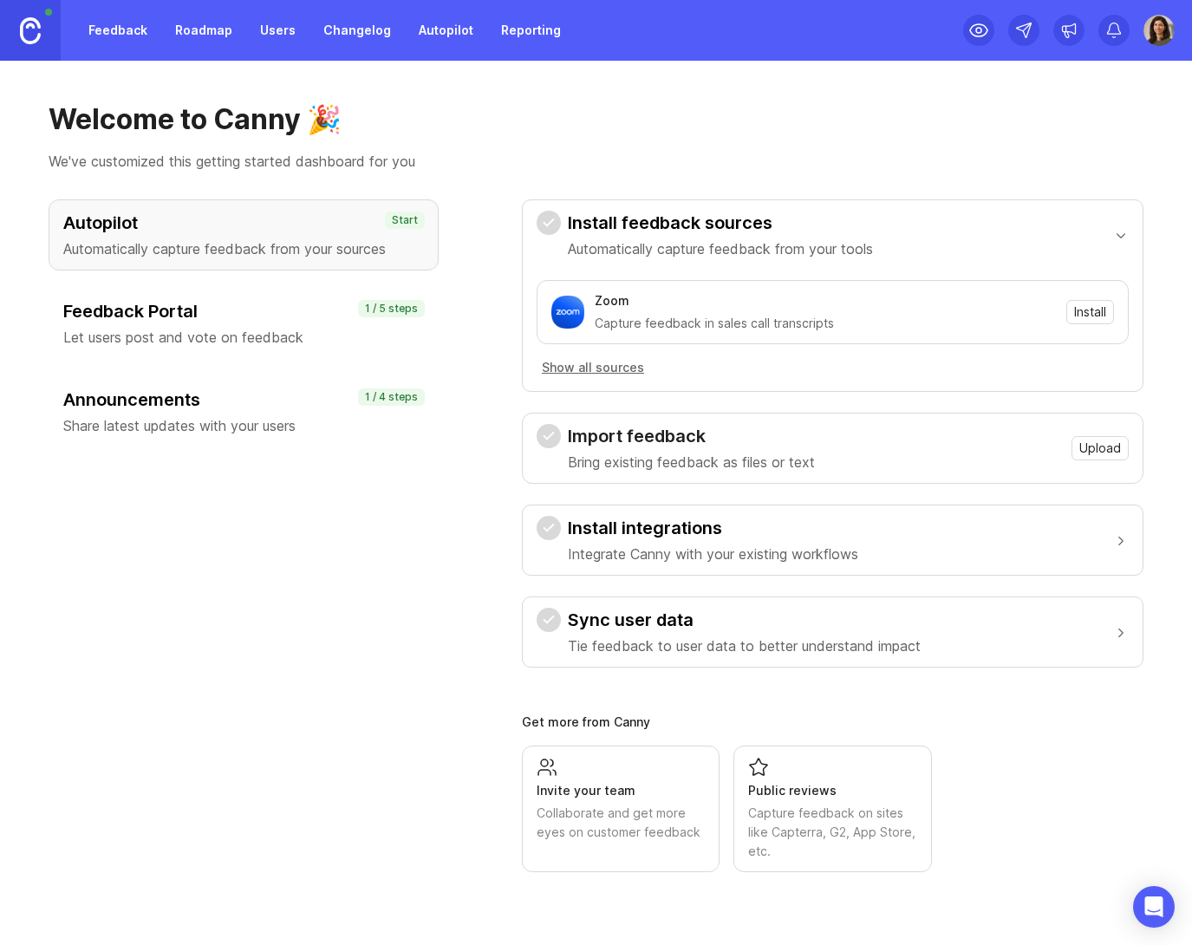
click at [117, 23] on link "Feedback" at bounding box center [118, 30] width 80 height 31
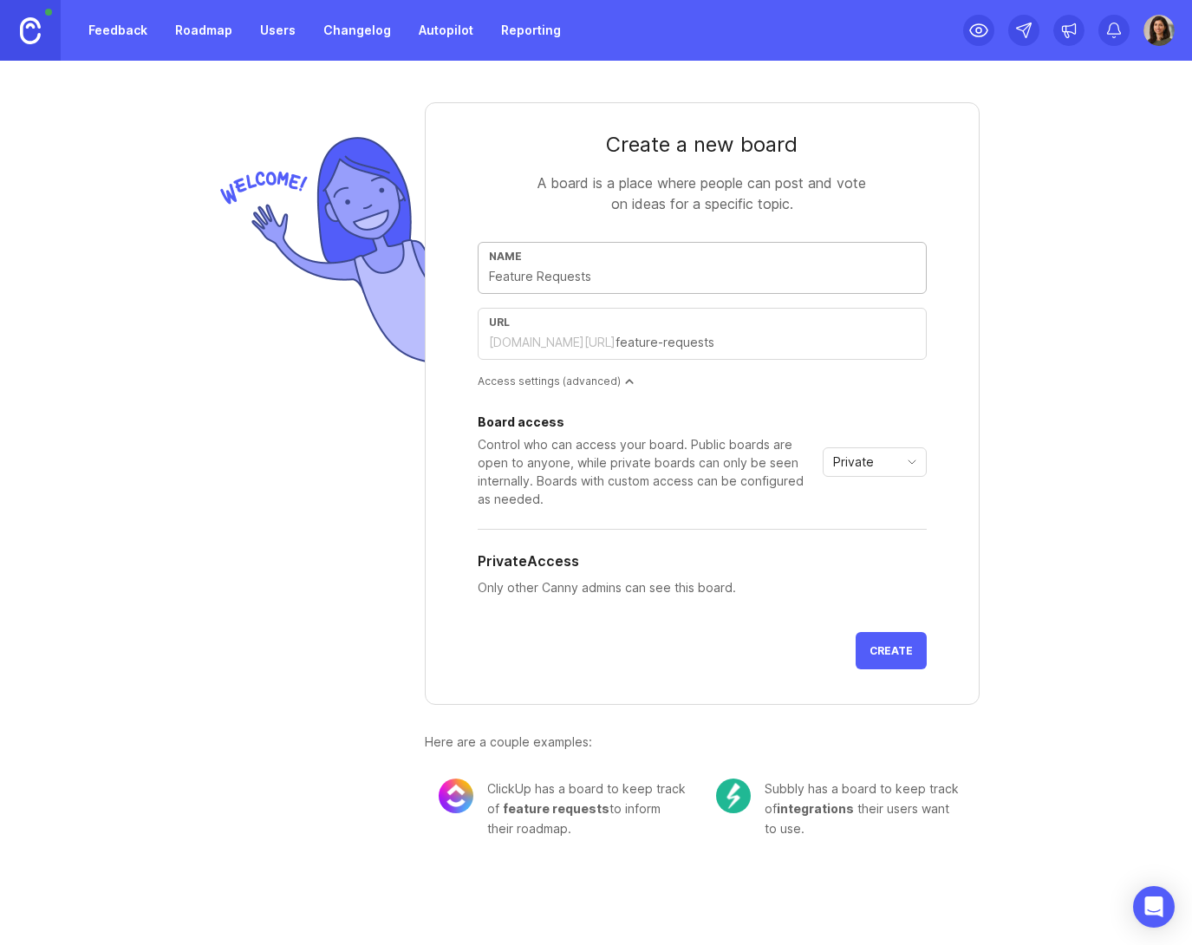
click at [595, 281] on input "text" at bounding box center [702, 276] width 427 height 19
click at [134, 16] on link "Feedback" at bounding box center [118, 30] width 80 height 31
click at [132, 28] on link "Feedback" at bounding box center [118, 30] width 80 height 31
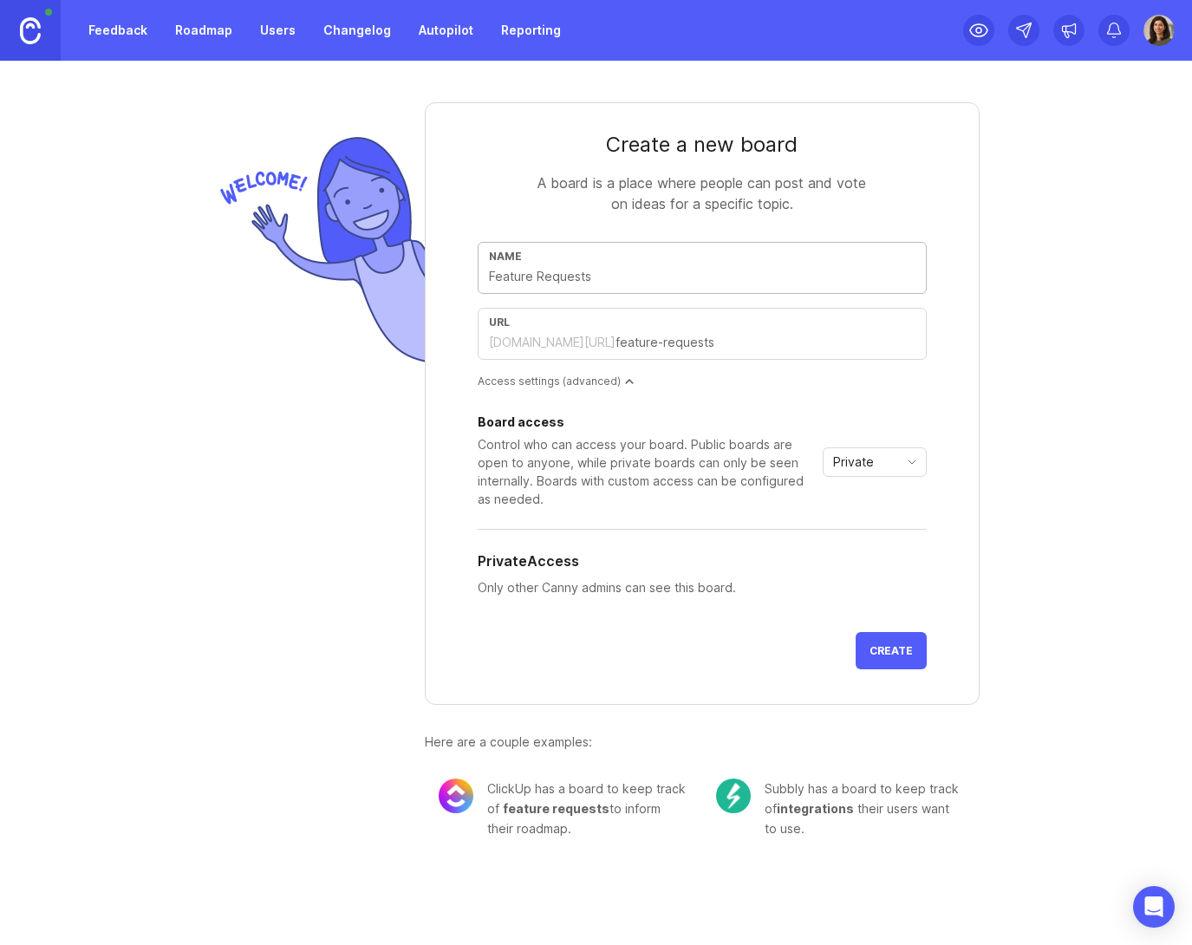
click at [250, 26] on link "Users" at bounding box center [278, 30] width 56 height 31
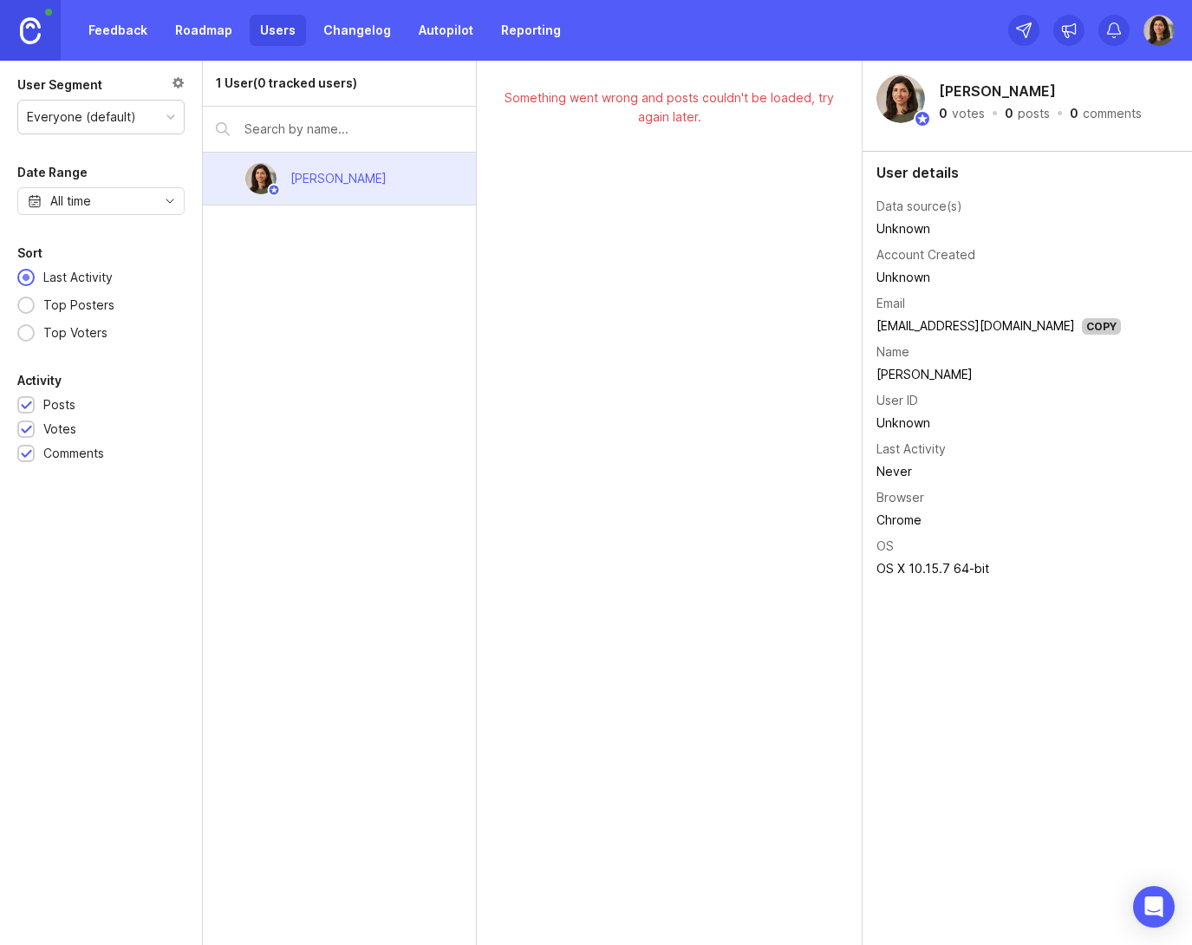
click at [187, 31] on link "Roadmap" at bounding box center [204, 30] width 78 height 31
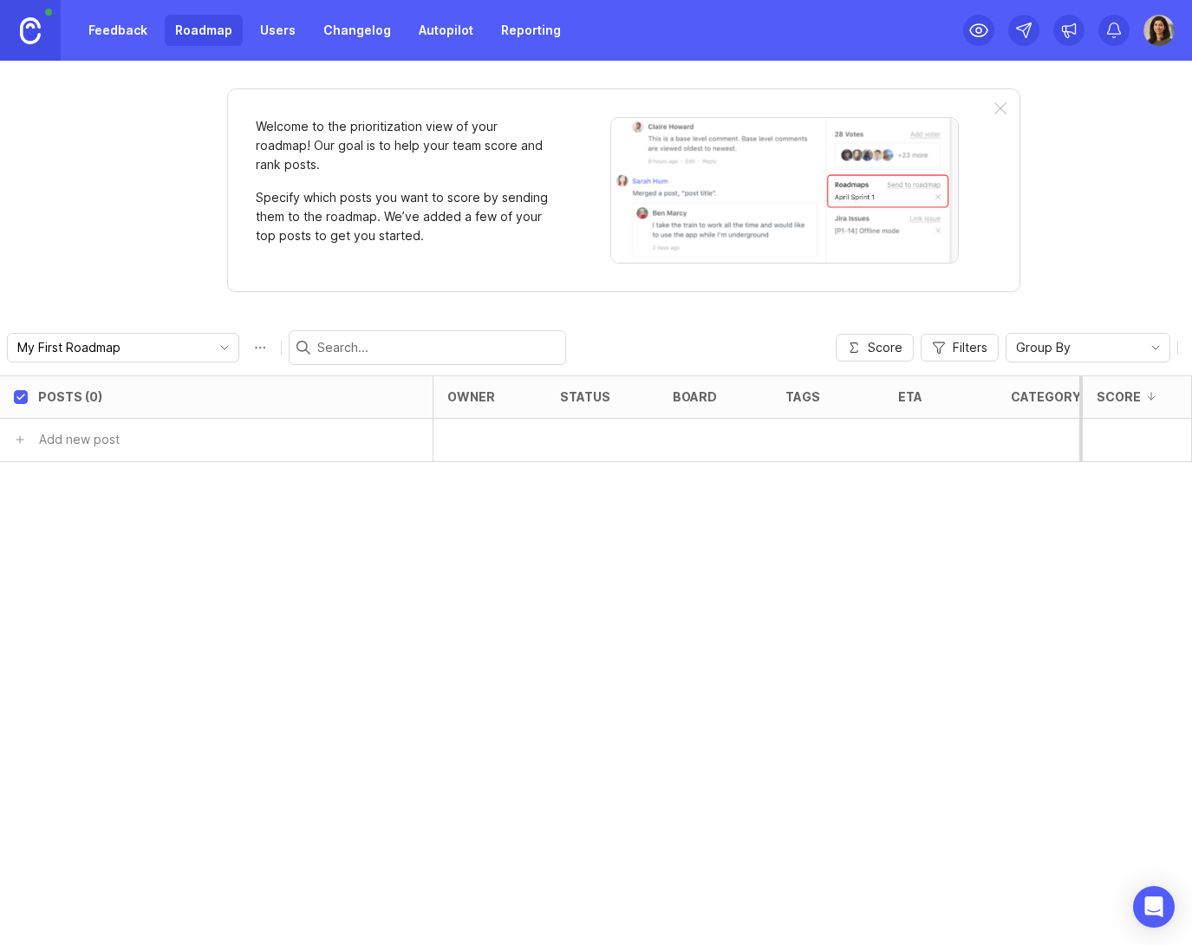
click at [281, 29] on link "Users" at bounding box center [278, 30] width 56 height 31
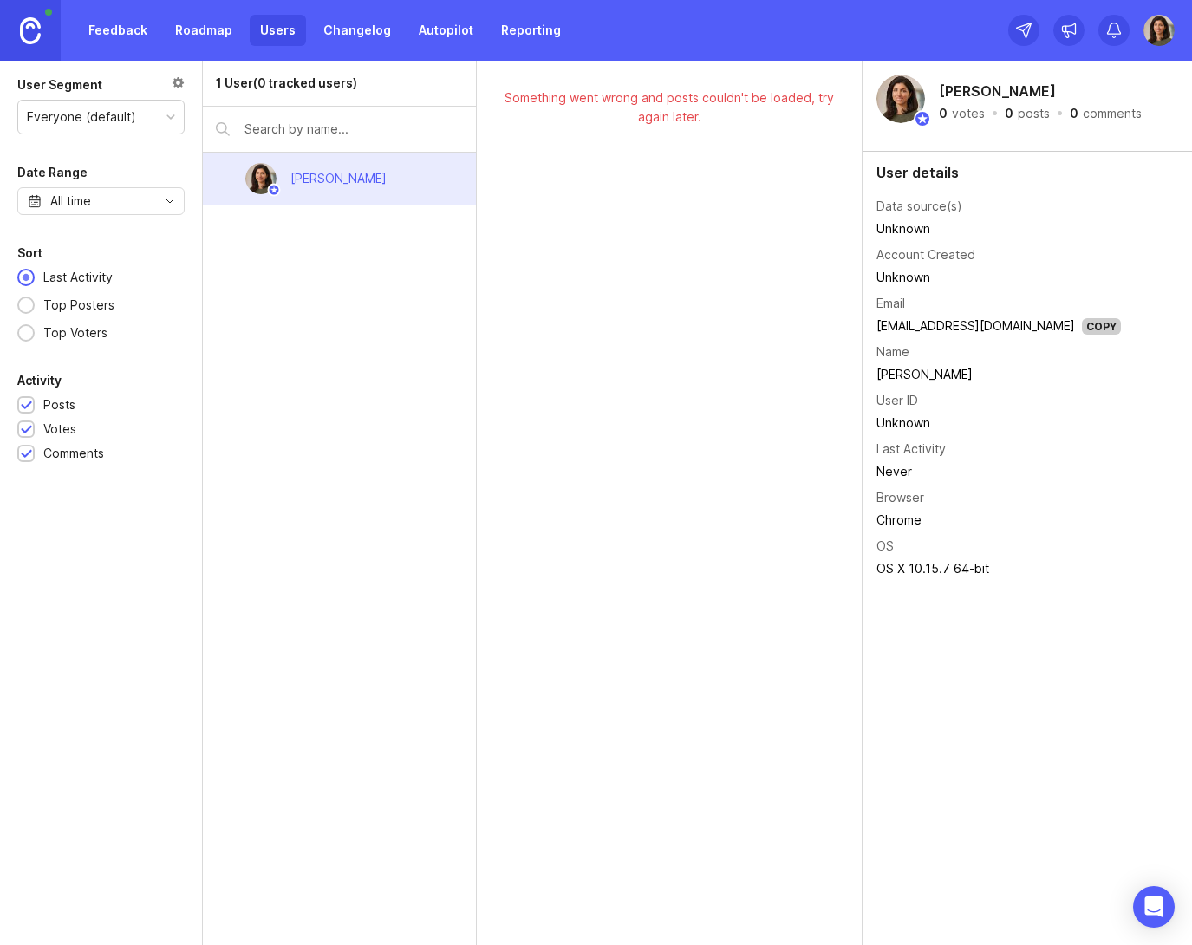
click at [95, 27] on link "Feedback" at bounding box center [118, 30] width 80 height 31
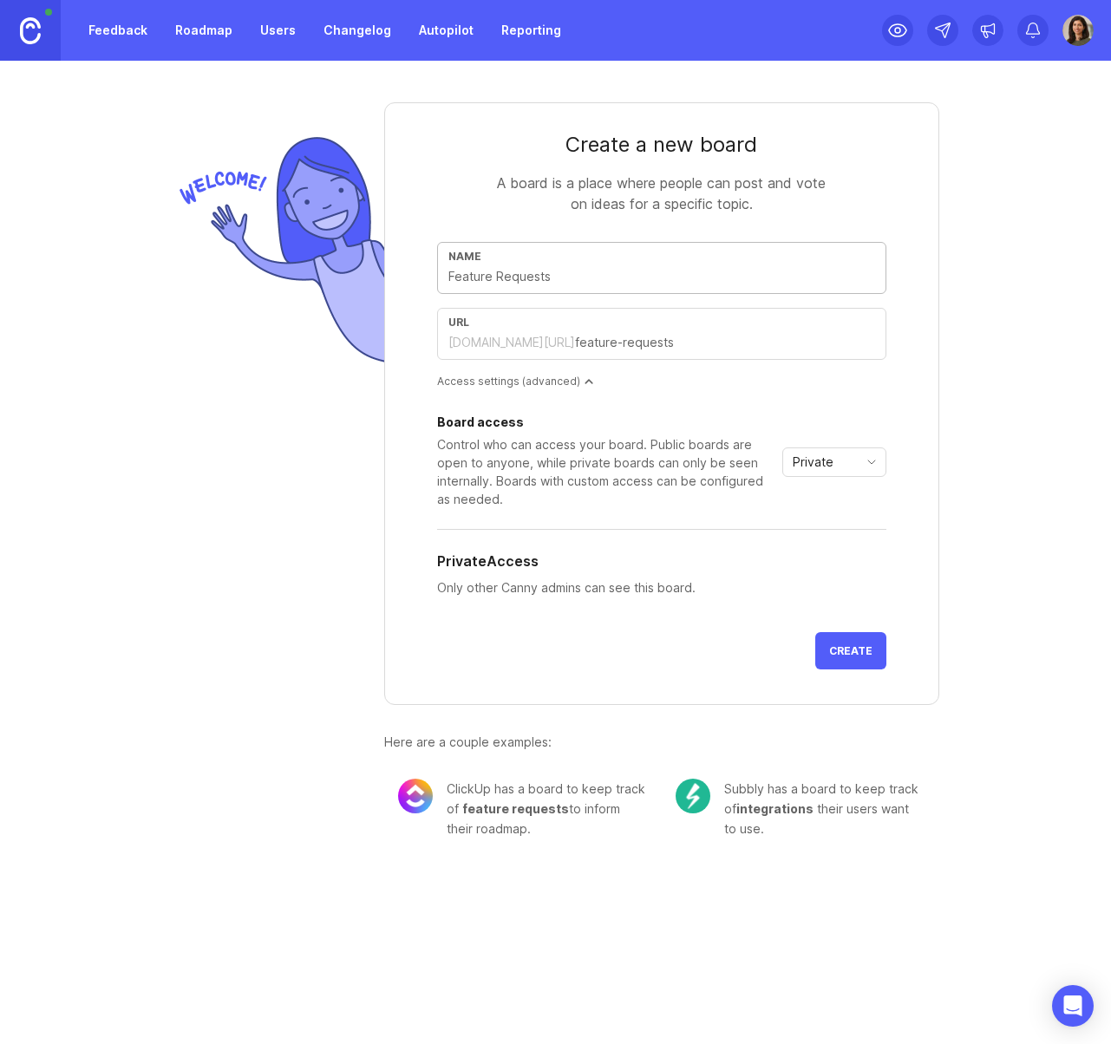
click at [1066, 24] on img at bounding box center [1077, 30] width 31 height 31
click at [994, 245] on p "Logout" at bounding box center [984, 253] width 41 height 17
